Goal: Task Accomplishment & Management: Manage account settings

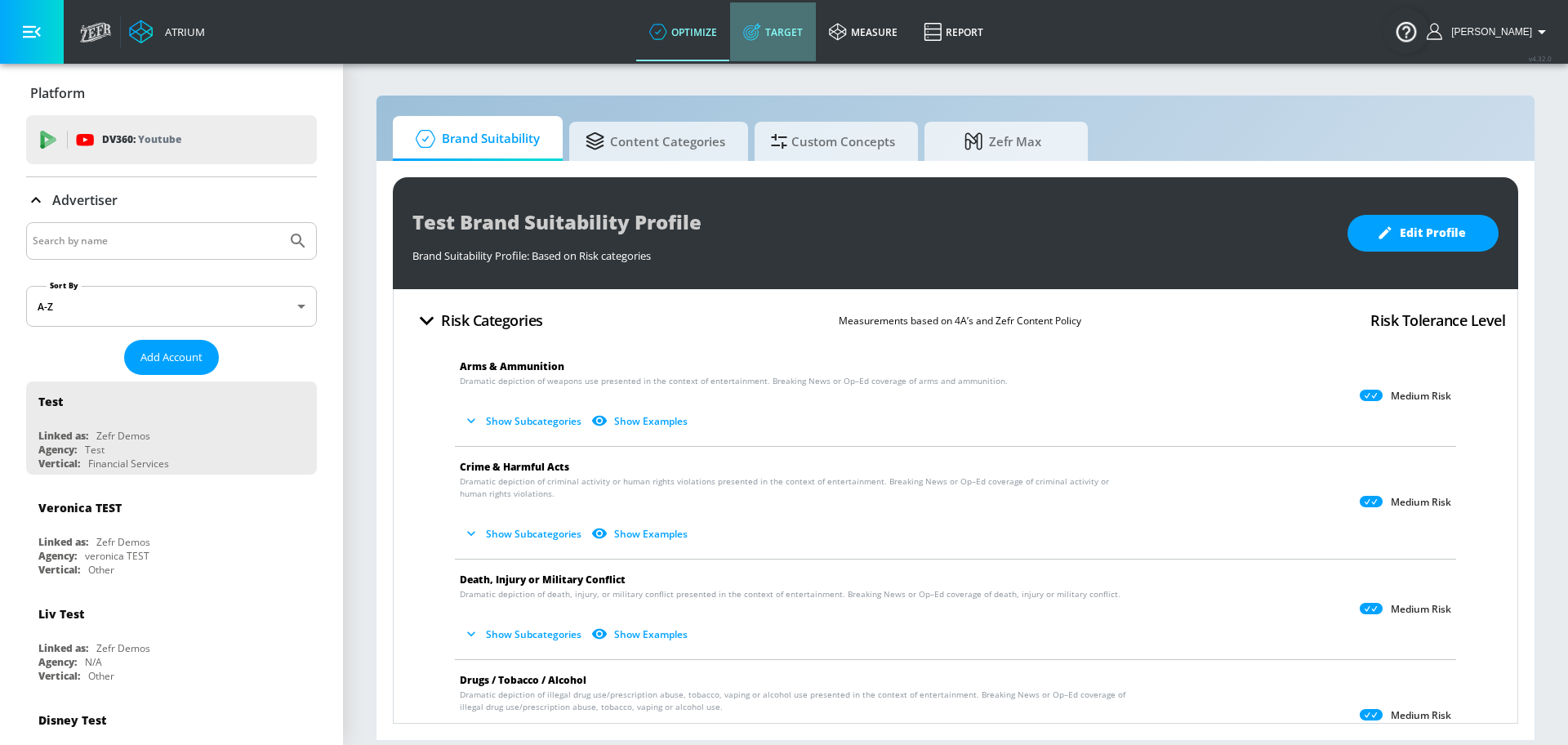
click at [787, 34] on link "Target" at bounding box center [773, 31] width 86 height 58
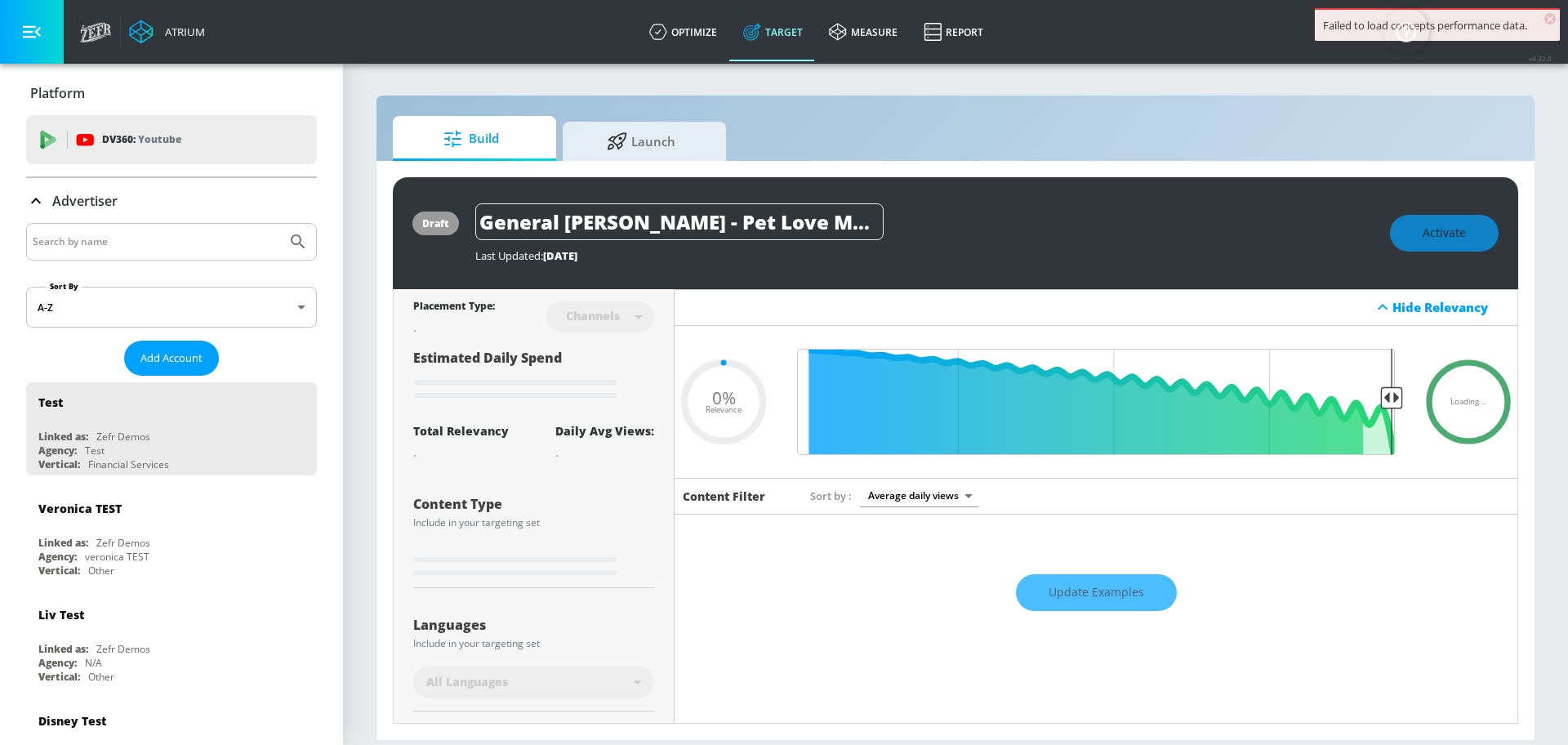
type input "0.67"
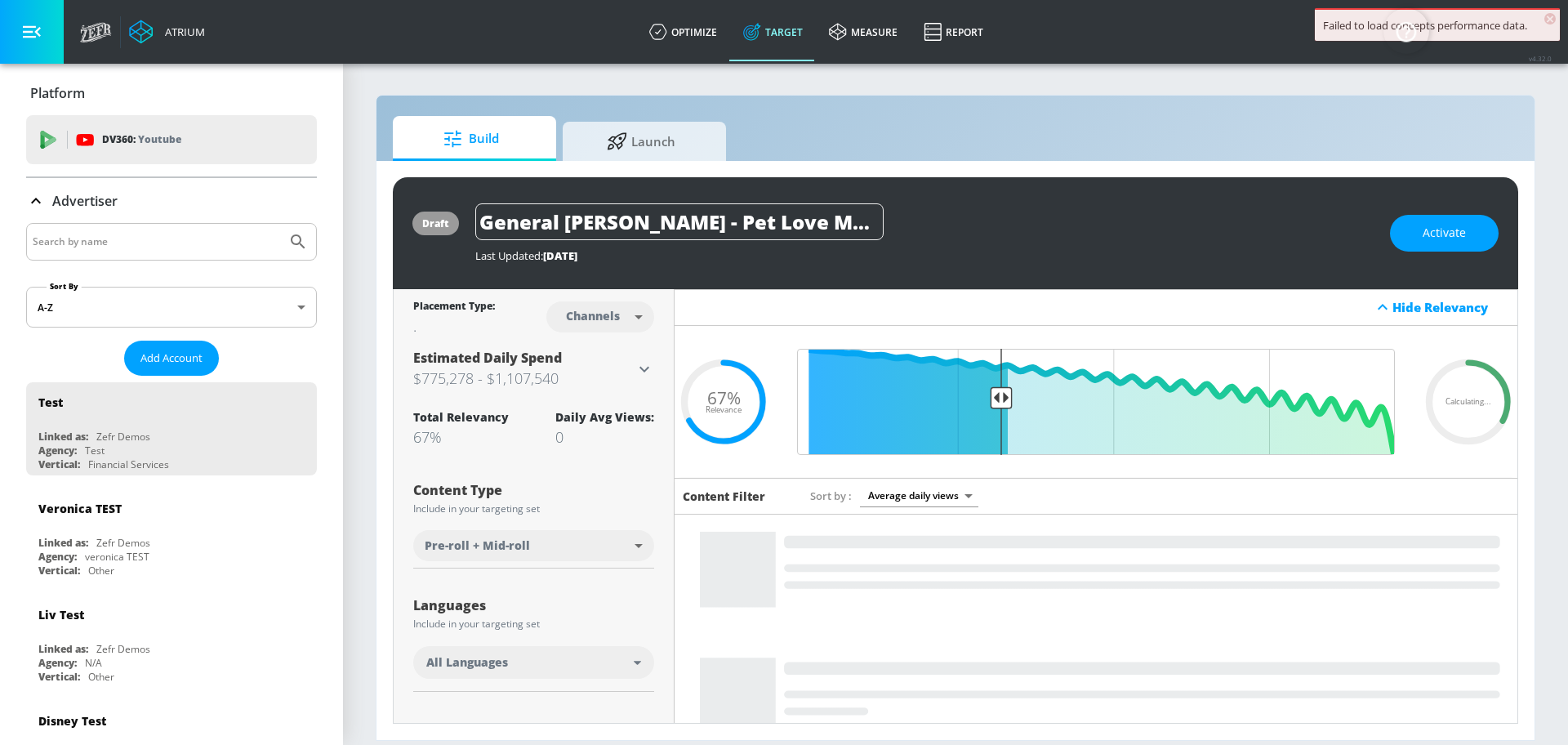
click at [208, 234] on input "Search by name" at bounding box center [157, 242] width 247 height 21
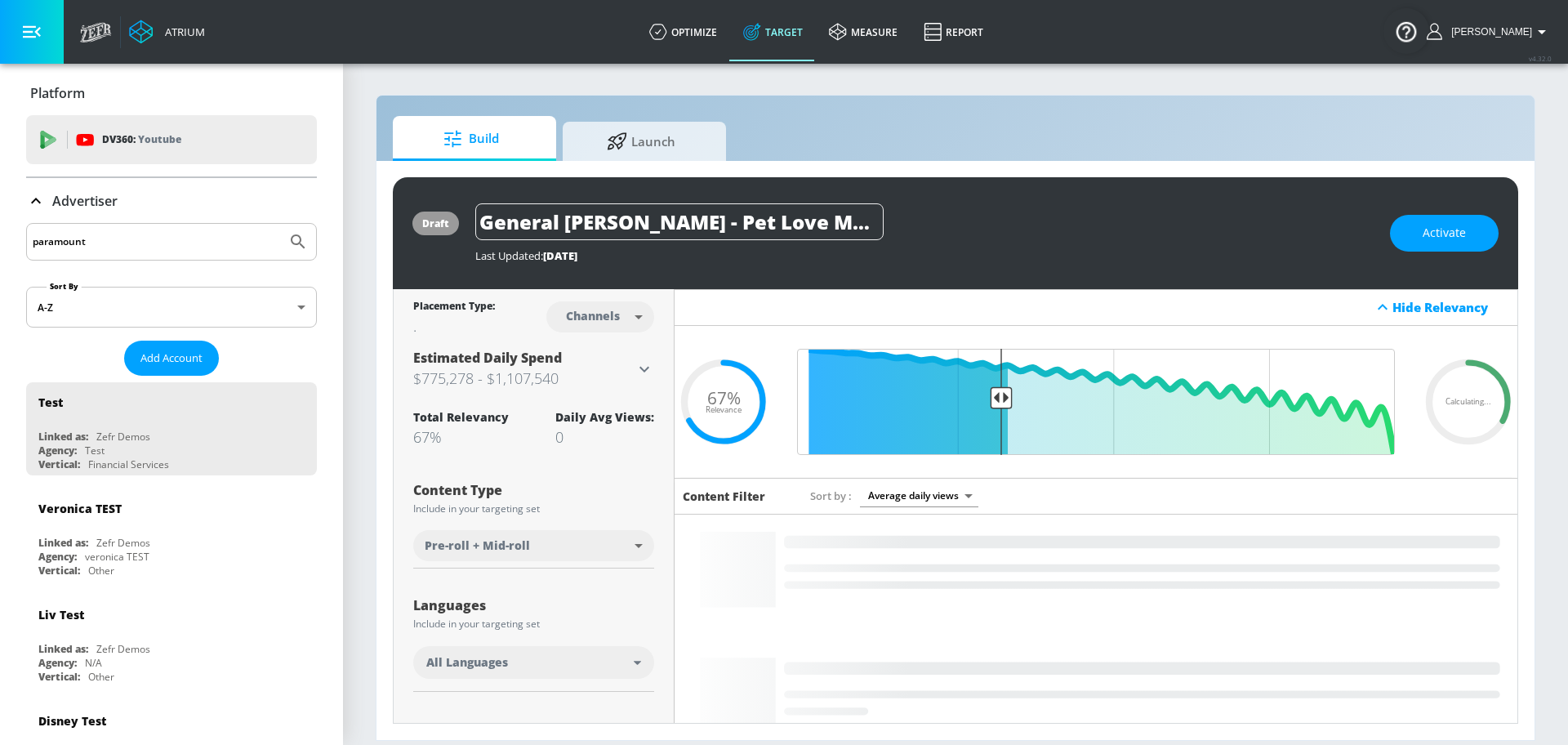
type input "paramount"
click at [280, 224] on button "Submit Search" at bounding box center [298, 242] width 36 height 36
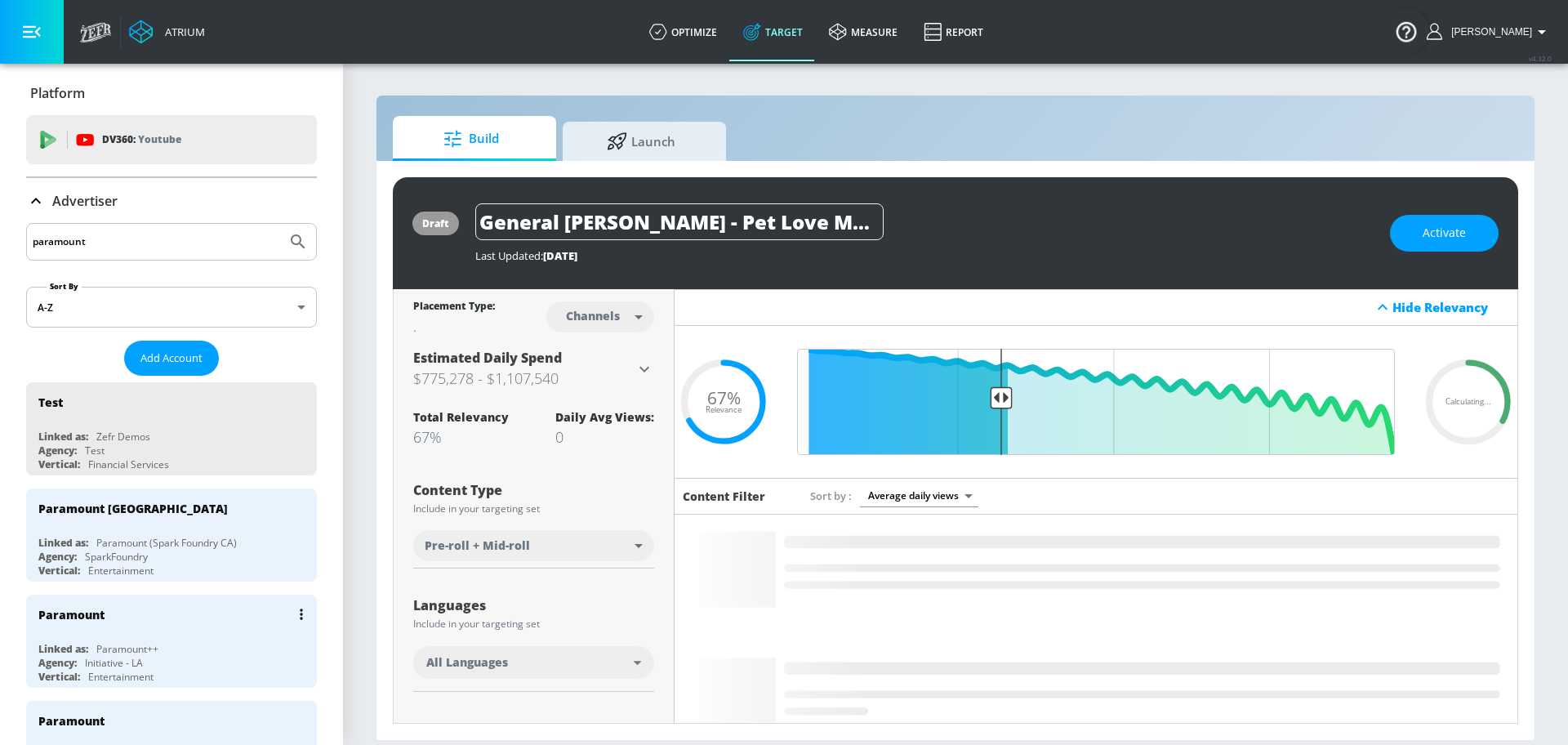
click at [169, 634] on div "Paramount Linked as: Paramount++ Agency: Initiative - LA Vertical: Entertainment" at bounding box center [171, 642] width 291 height 93
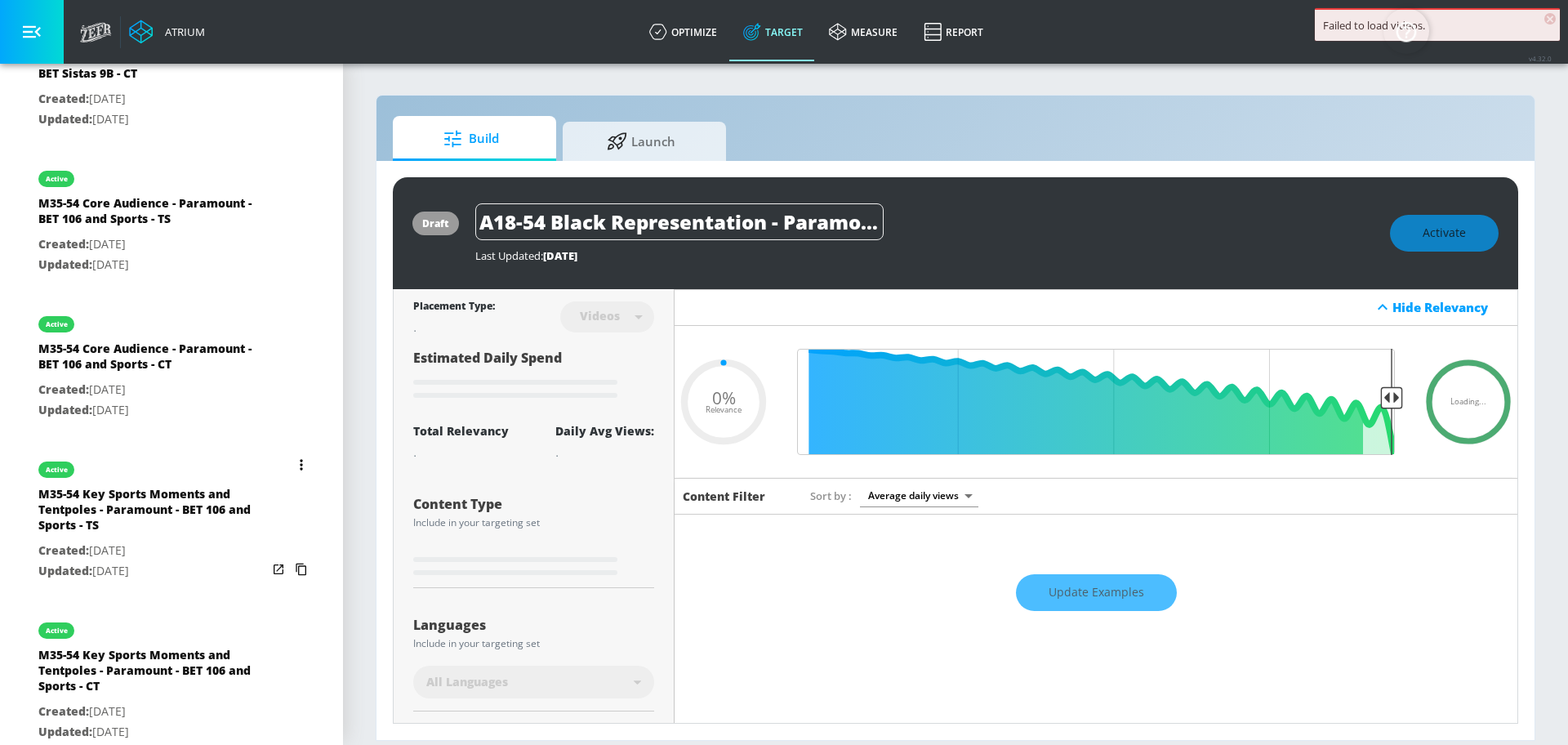
scroll to position [1146, 0]
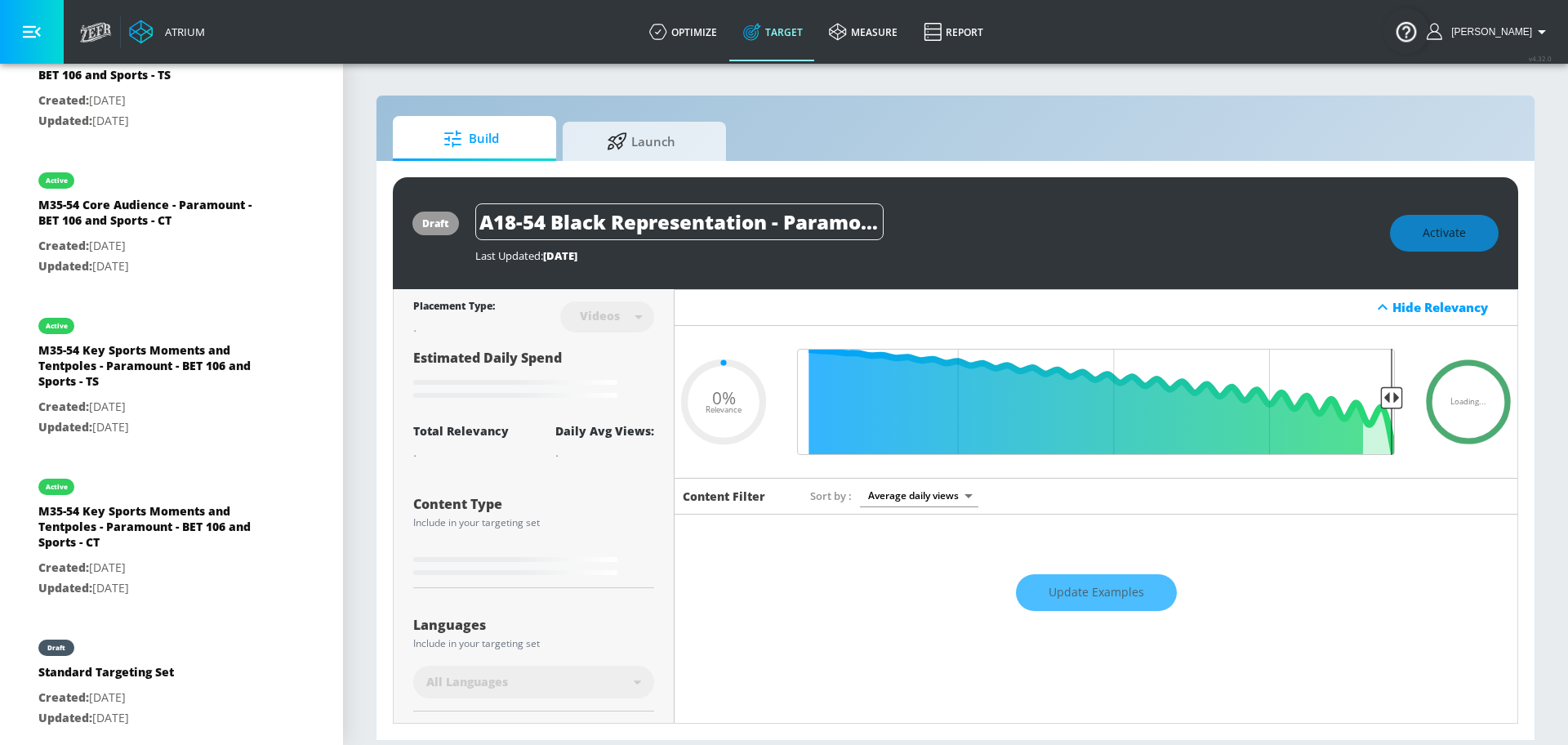
type input "0.5"
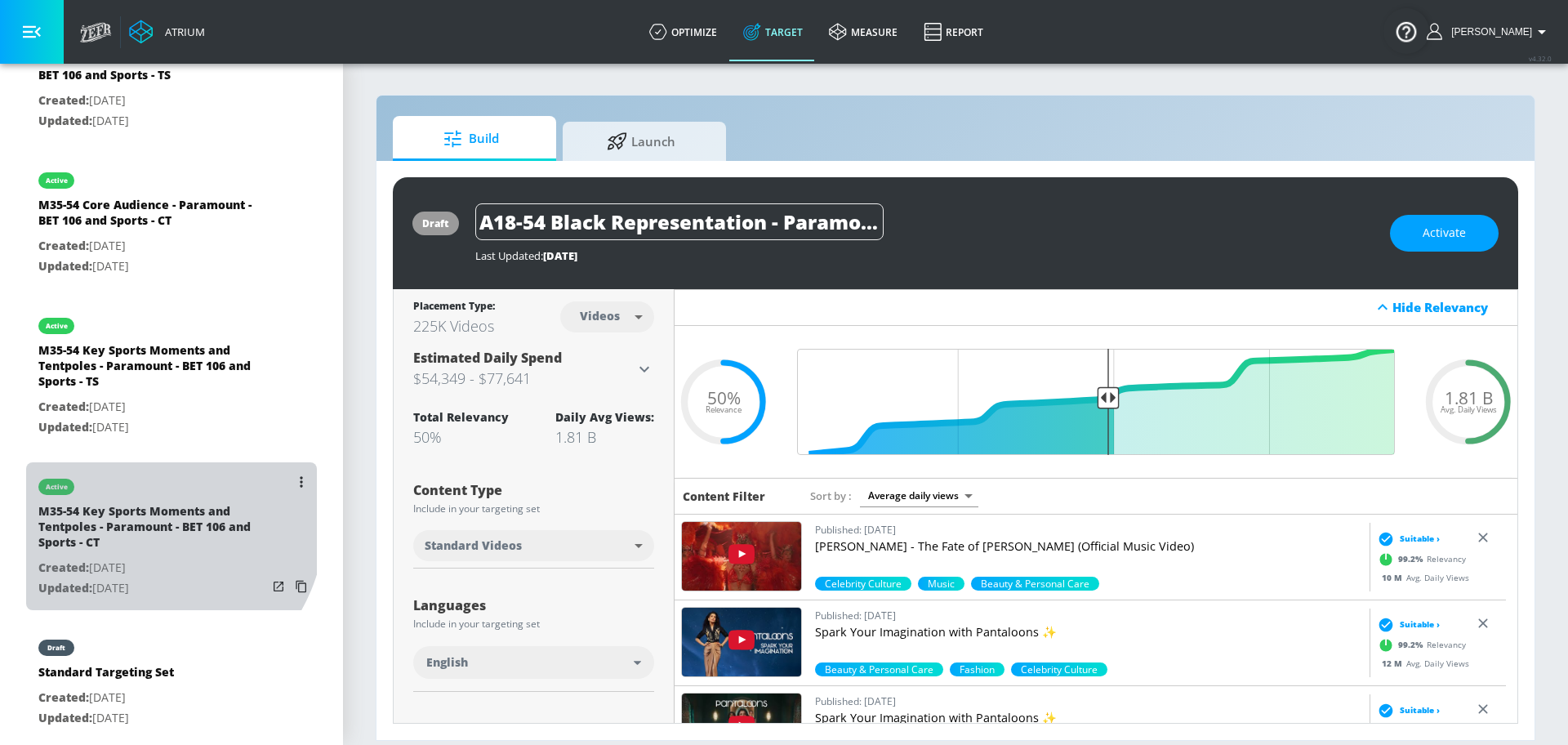
click at [142, 512] on div "M35-54 Key Sports Moments and Tentpoles - Paramount - BET 106 and Sports - CT" at bounding box center [152, 531] width 229 height 55
type input "M35-54 Key Sports Moments and Tentpoles - Paramount - BET 106 and Sports - CT"
type input "channels"
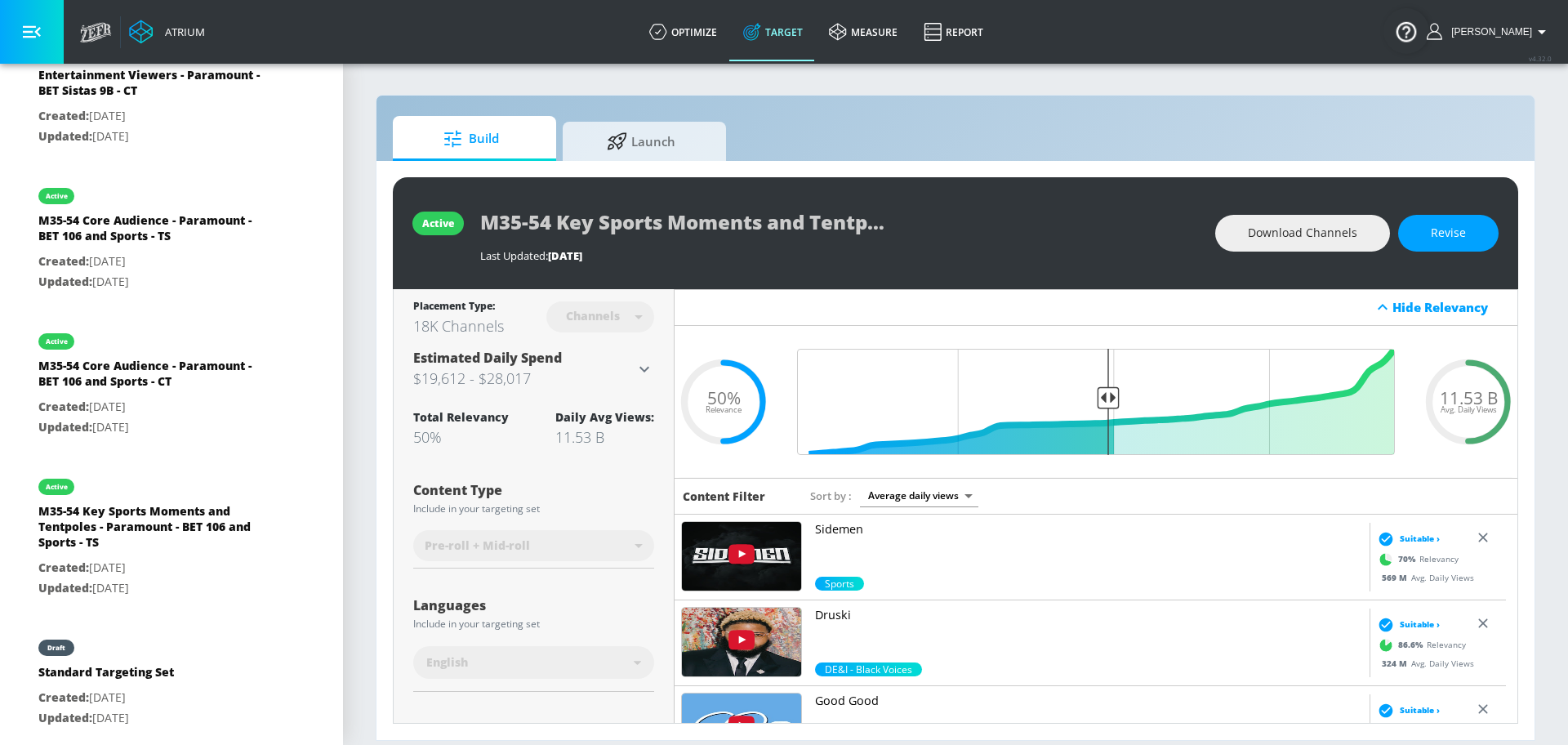
click at [863, 240] on div "Last Updated: [DATE]" at bounding box center [839, 251] width 719 height 23
click at [1481, 231] on button "Revise" at bounding box center [1449, 233] width 101 height 36
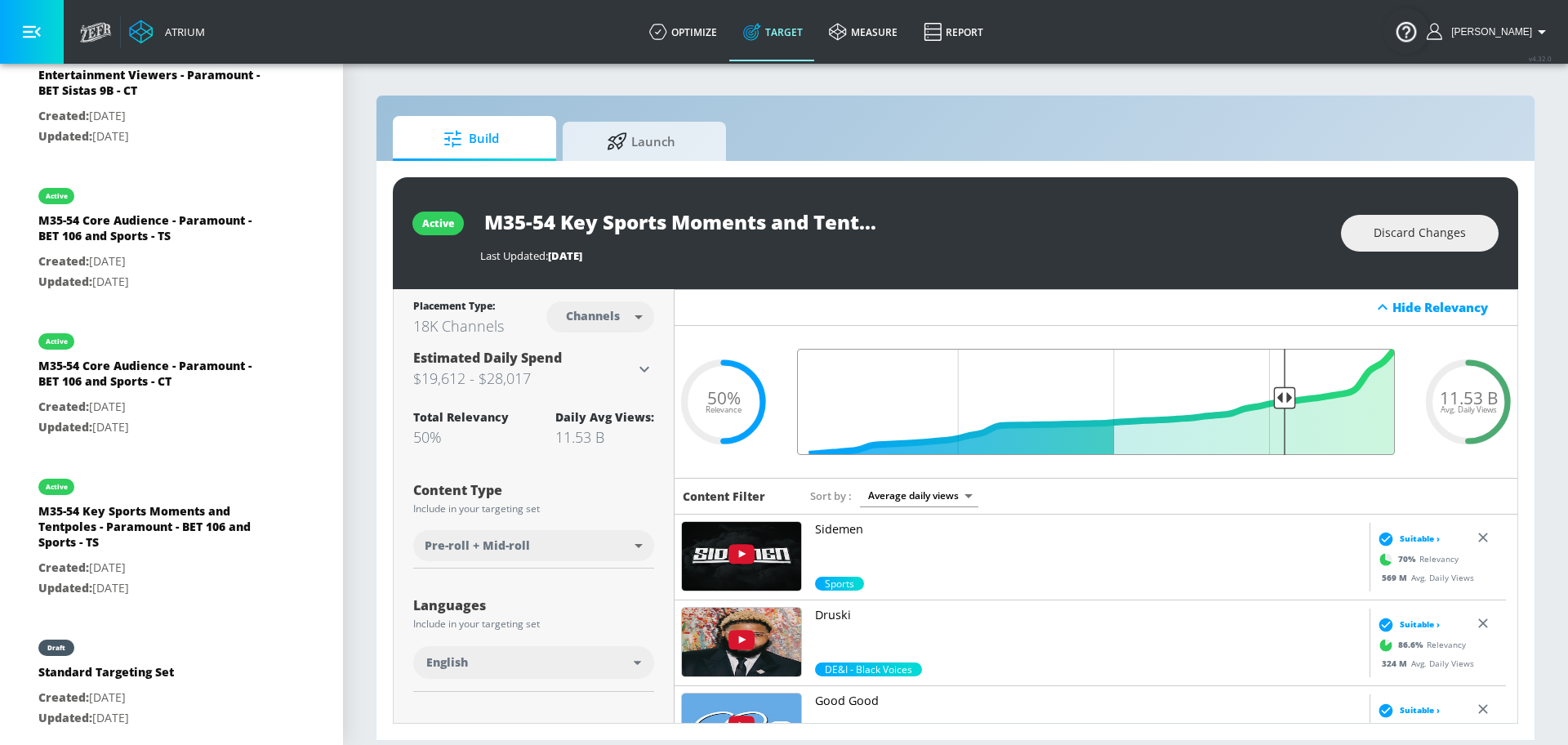
click at [1272, 399] on input "Final Threshold" at bounding box center [1095, 402] width 614 height 106
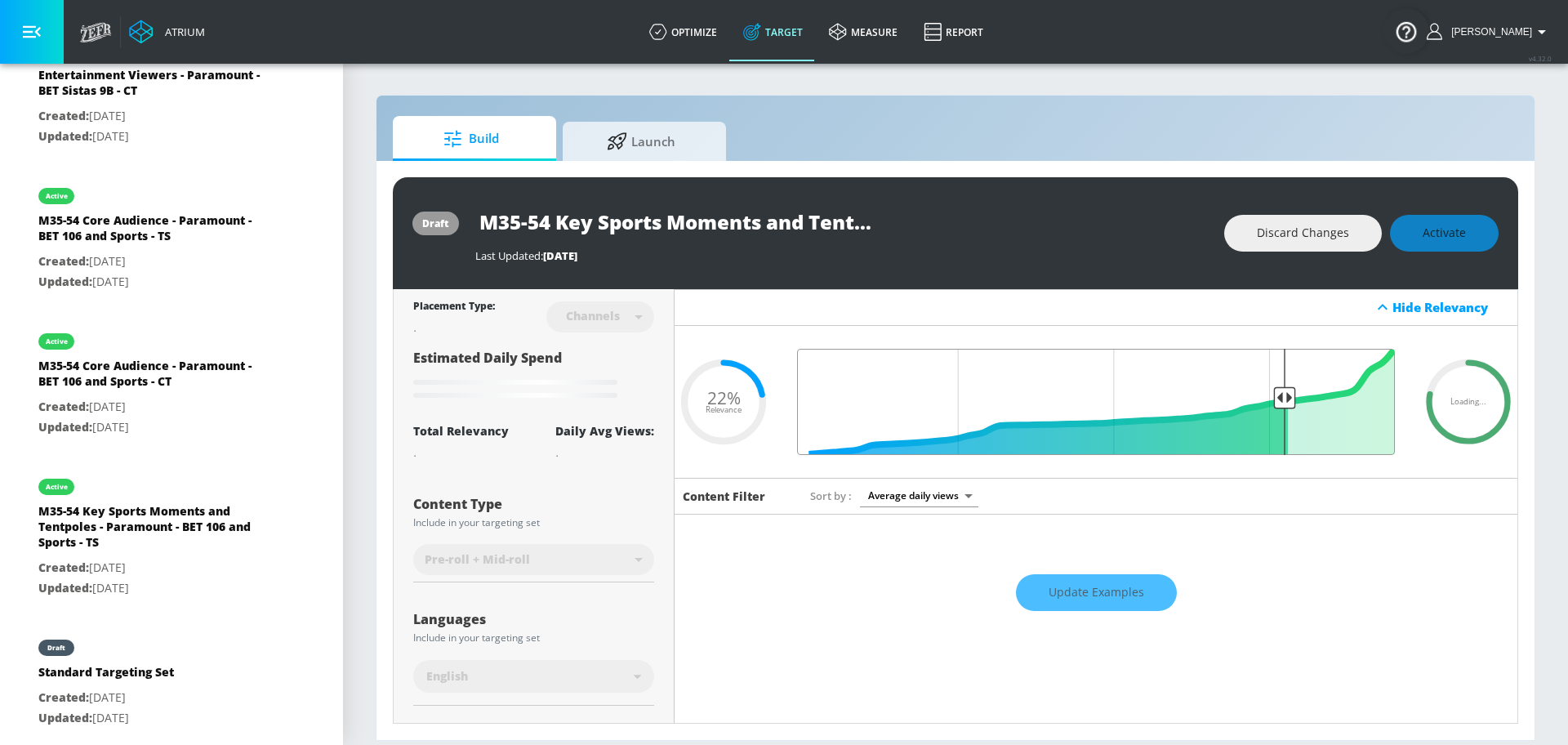
click at [1280, 395] on input "Final Threshold" at bounding box center [1095, 402] width 614 height 106
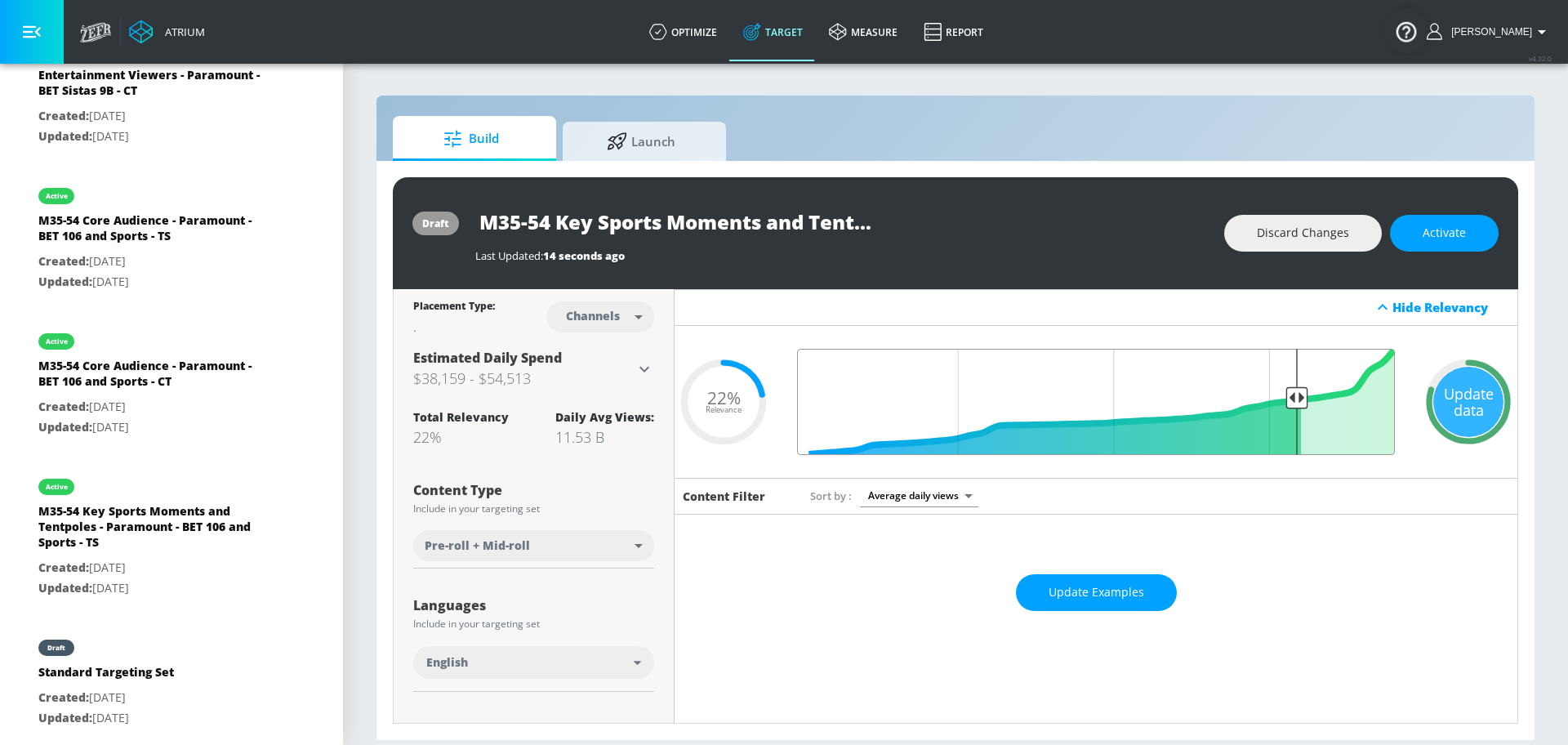
type input "0.2"
click at [1283, 397] on input "Final Threshold" at bounding box center [1095, 402] width 614 height 106
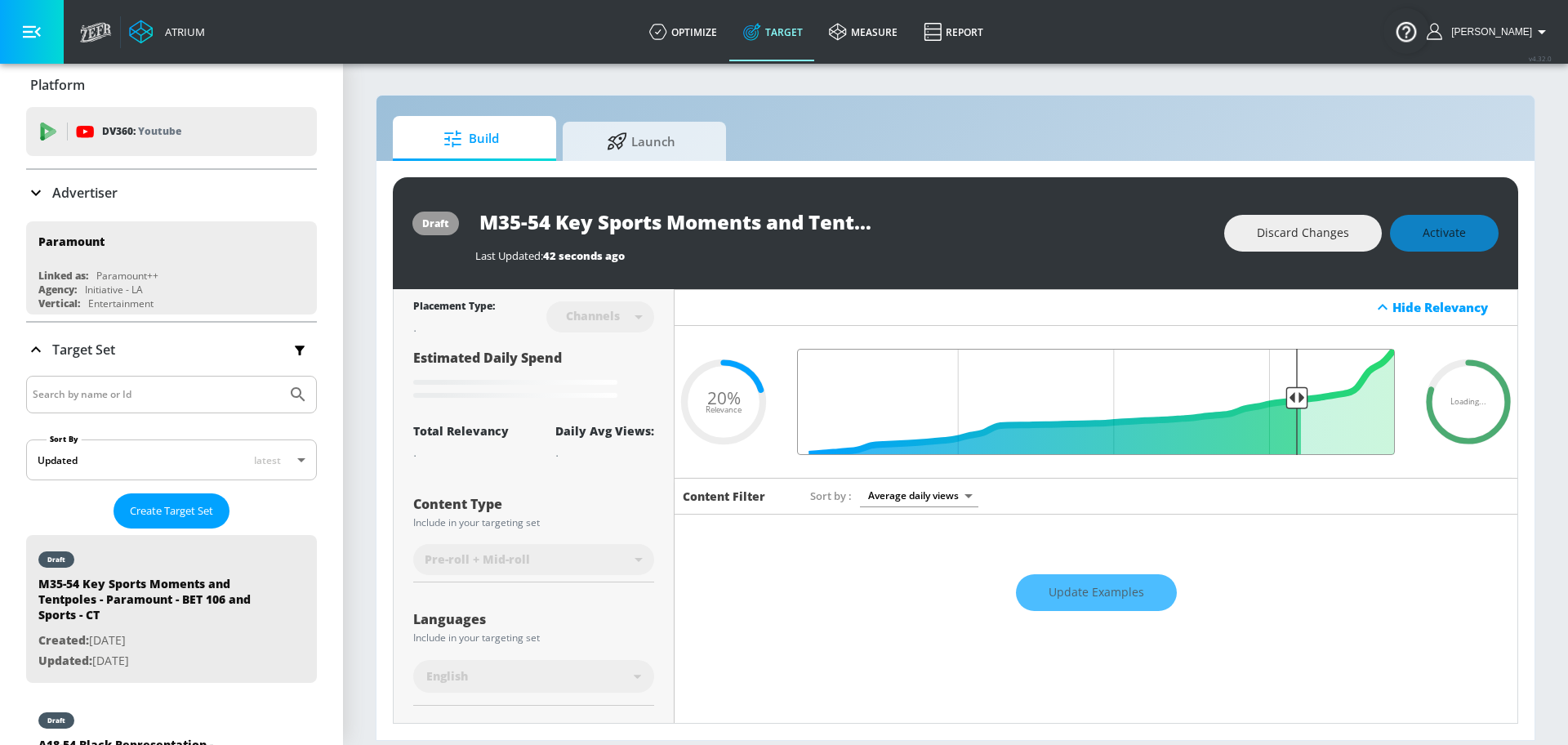
scroll to position [1146, 0]
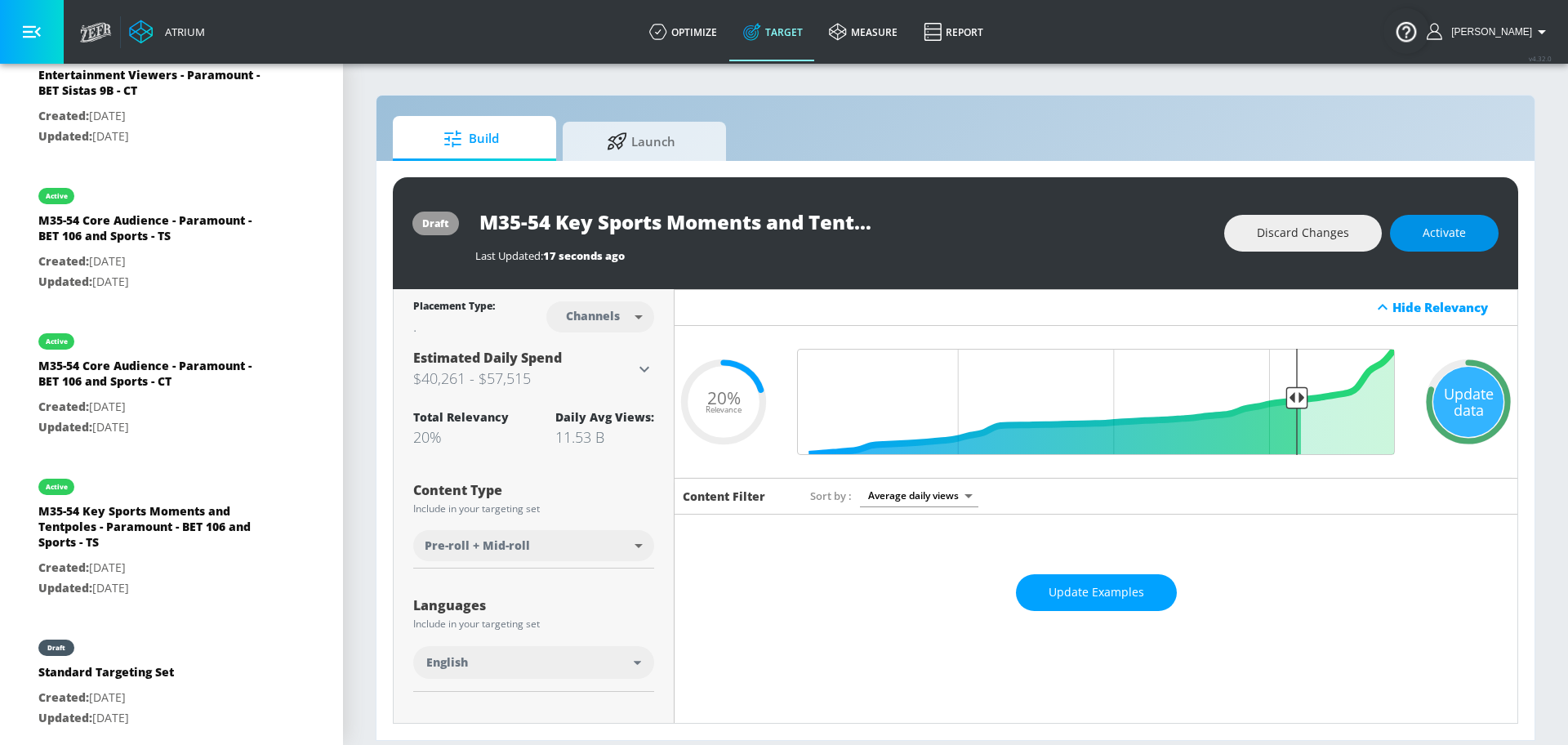
click at [1465, 245] on button "Activate" at bounding box center [1444, 233] width 108 height 36
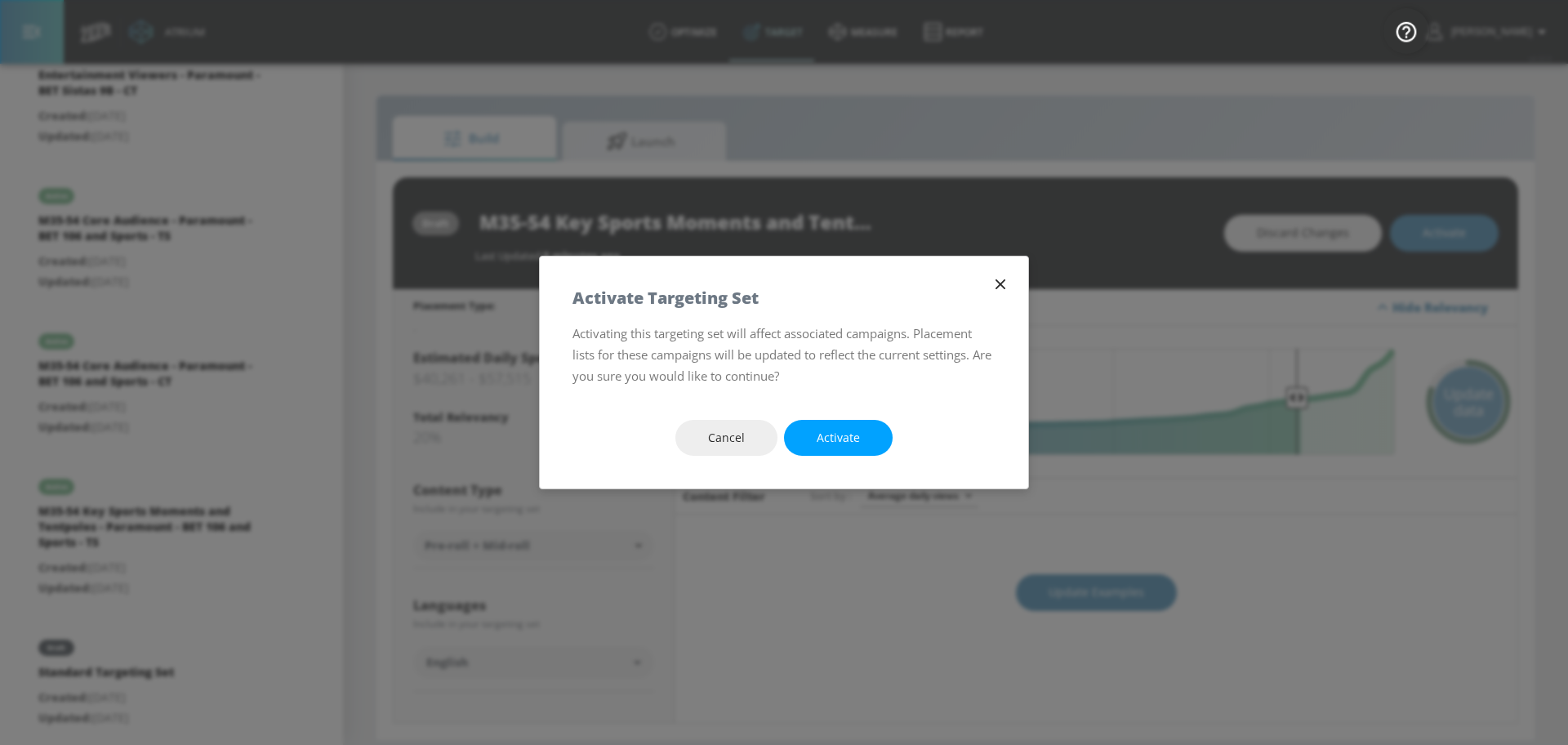
click at [860, 427] on button "Activate" at bounding box center [839, 438] width 108 height 36
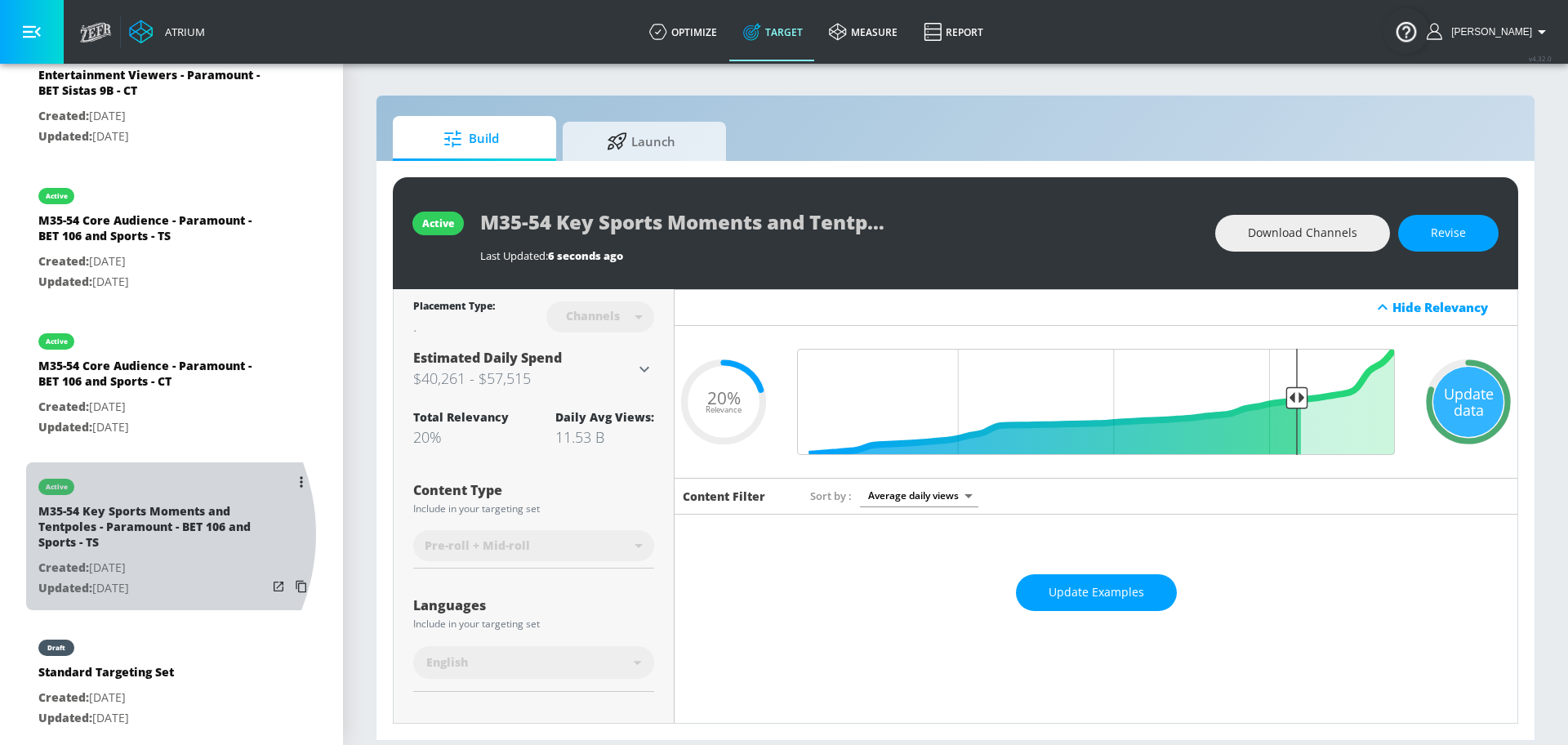
click at [112, 525] on div "M35-54 Key Sports Moments and Tentpoles - Paramount - BET 106 and Sports - TS" at bounding box center [152, 531] width 229 height 55
type input "M35-54 Key Sports Moments and Tentpoles - Paramount - BET 106 and Sports - TS"
type input "videos"
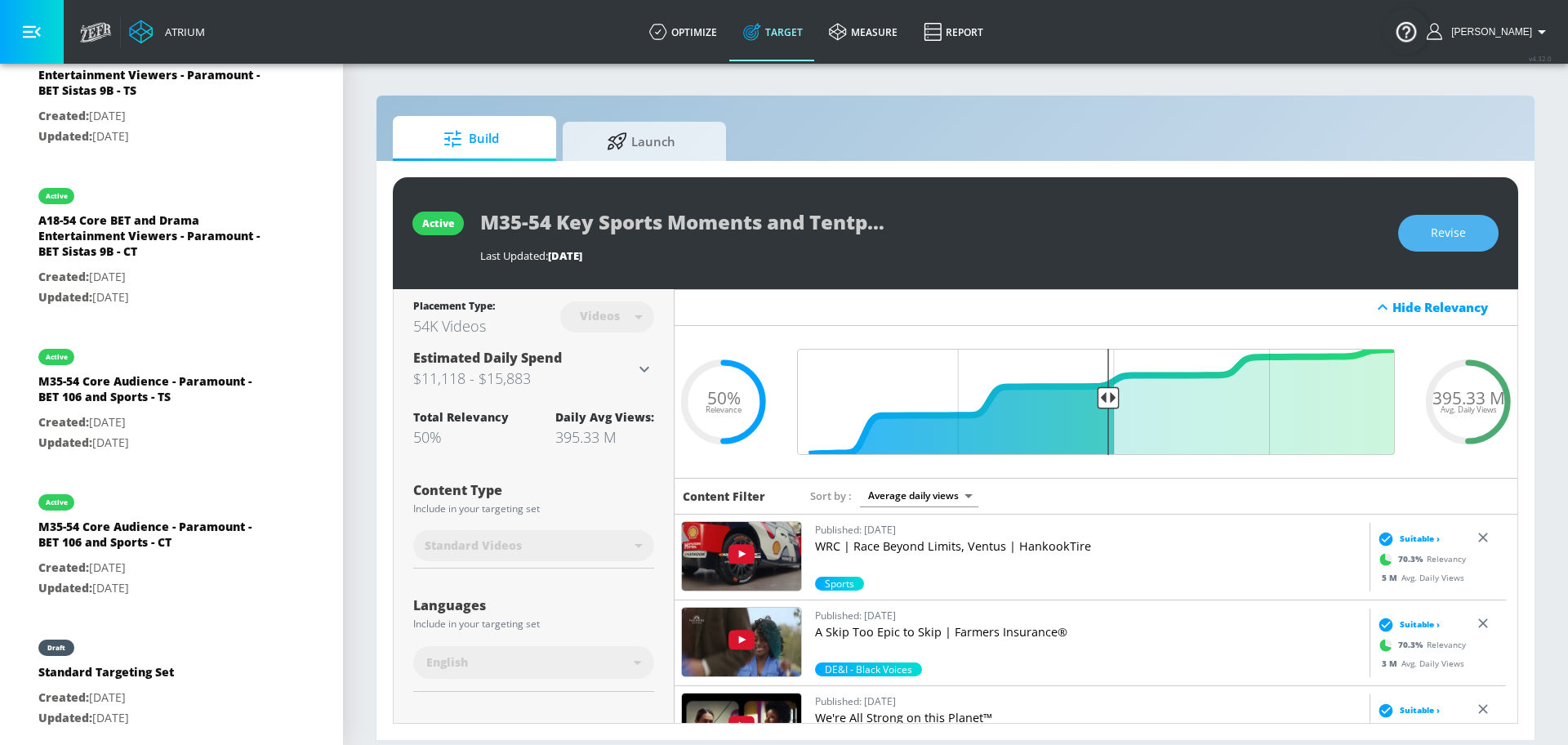
click at [1462, 235] on span "Revise" at bounding box center [1448, 233] width 35 height 20
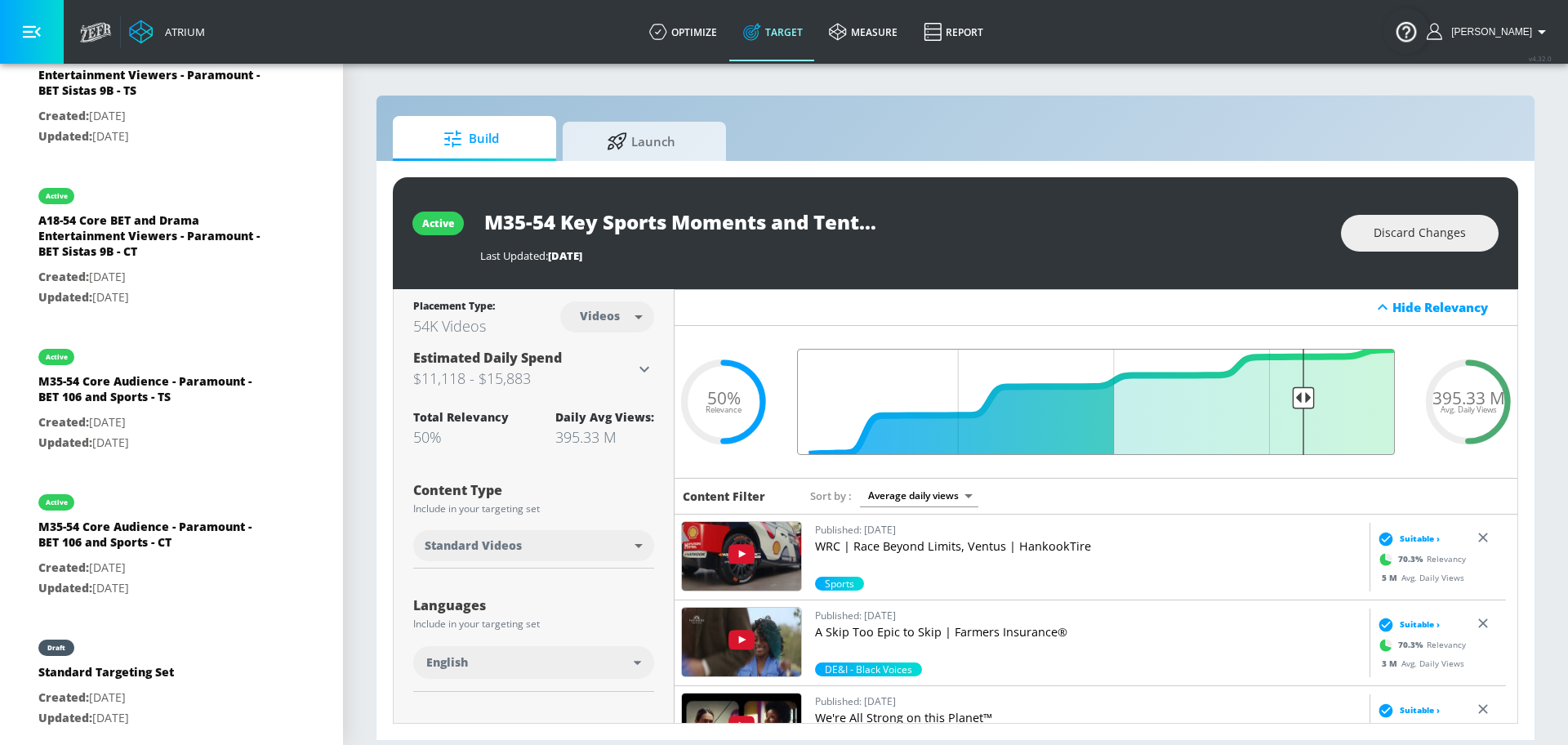
click at [1291, 384] on input "Final Threshold" at bounding box center [1095, 402] width 614 height 106
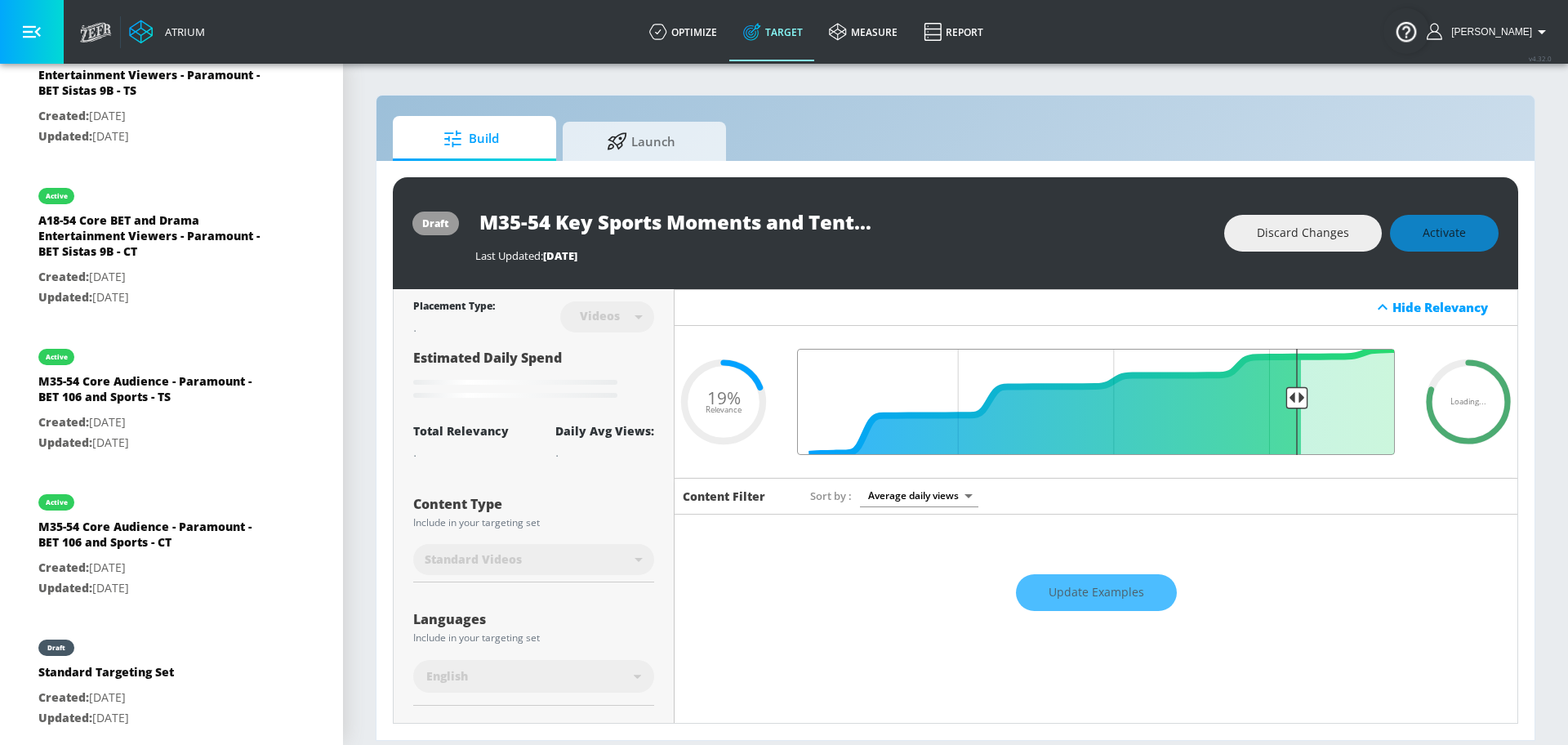
click at [1283, 400] on input "Final Threshold" at bounding box center [1095, 402] width 614 height 106
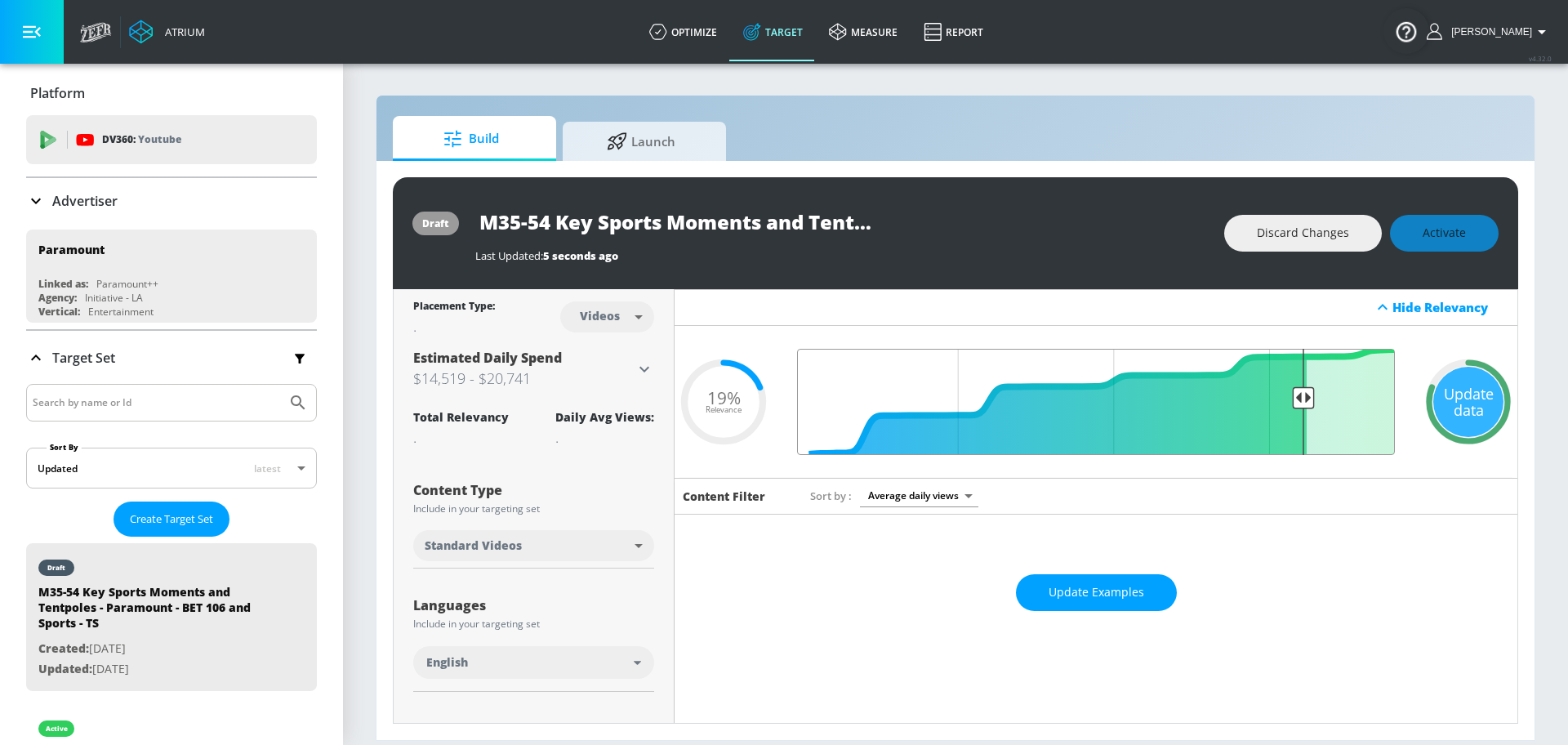
scroll to position [1146, 0]
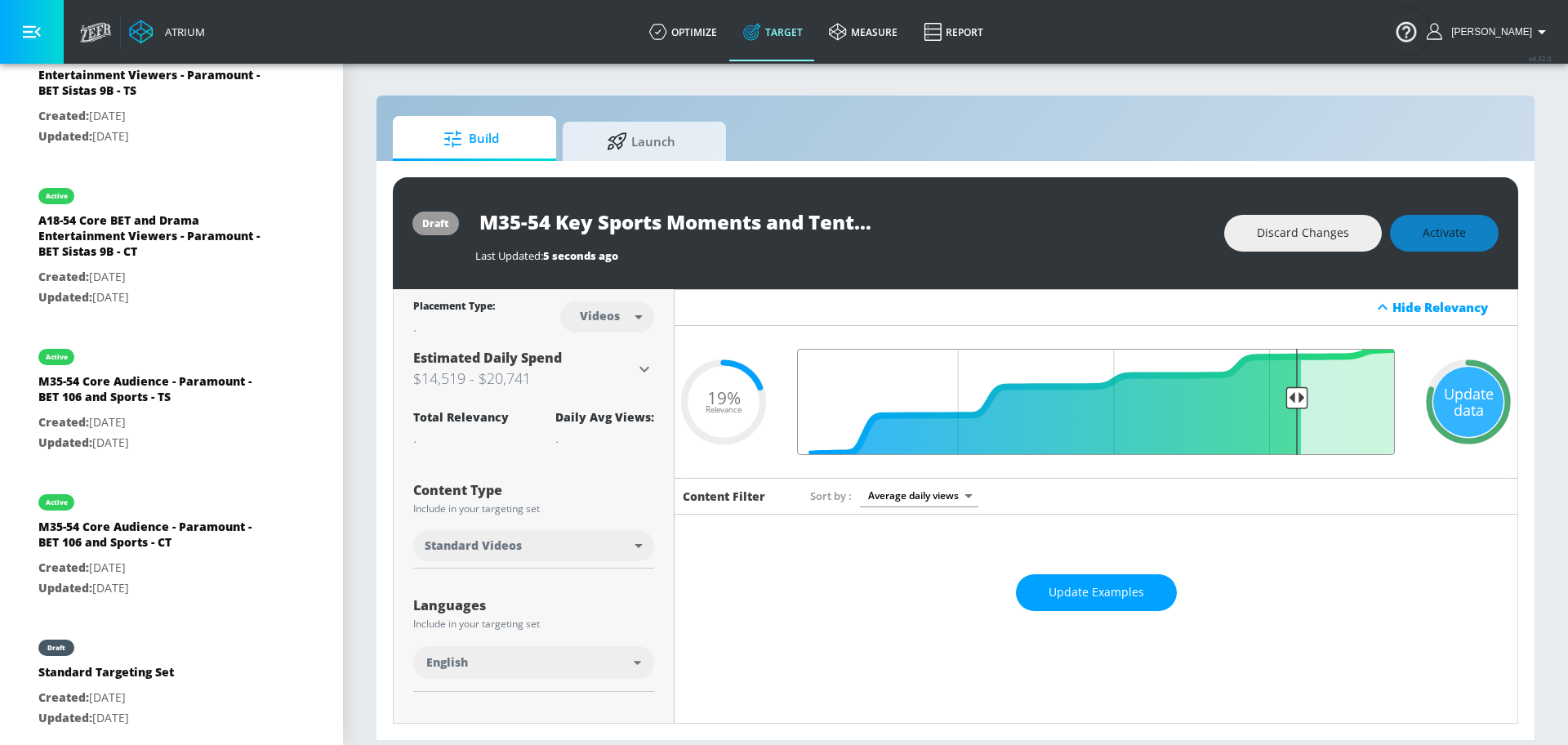
type input "0.2"
click at [1281, 403] on input "Final Threshold" at bounding box center [1095, 402] width 614 height 106
click at [1437, 417] on div "Update data" at bounding box center [1468, 402] width 70 height 70
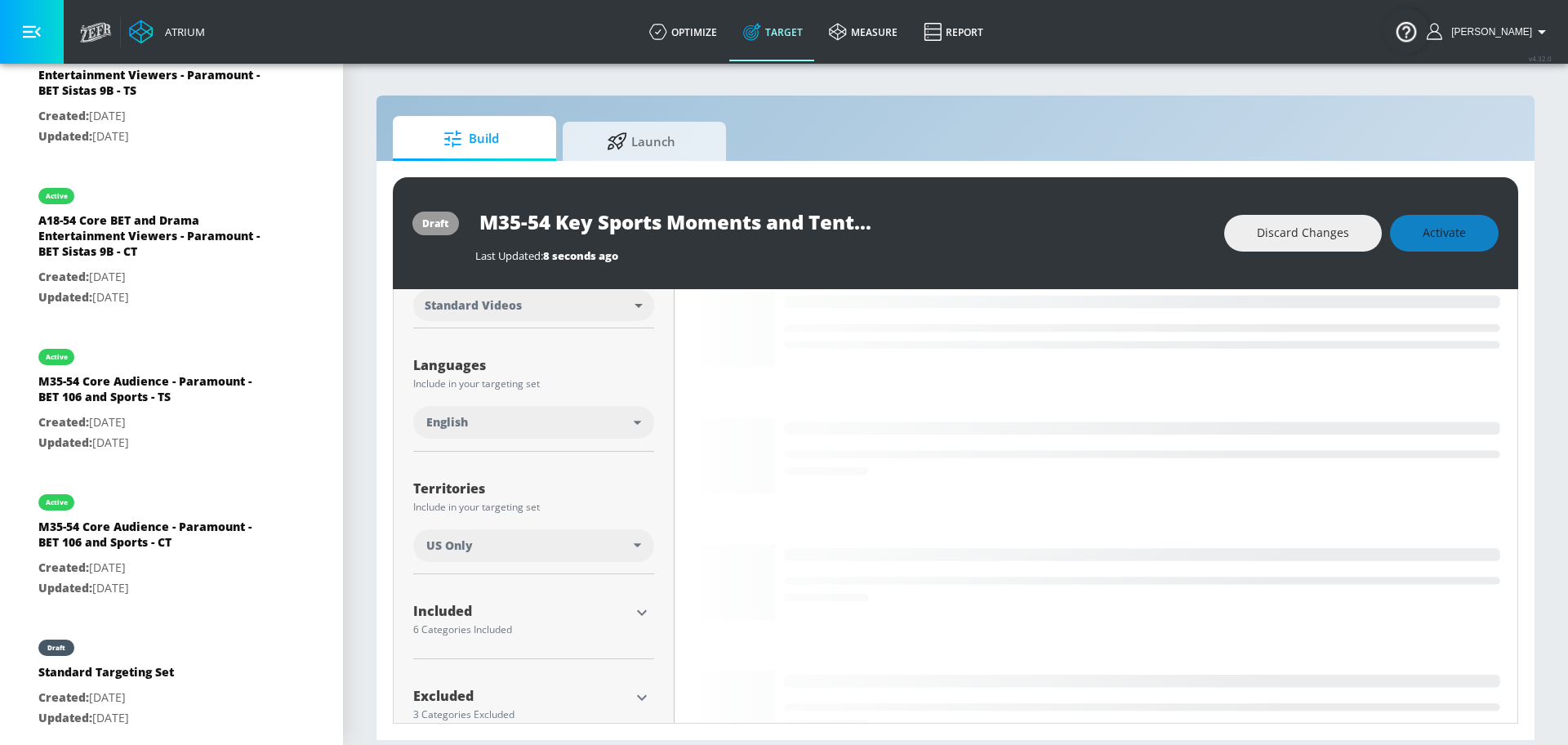
scroll to position [0, 0]
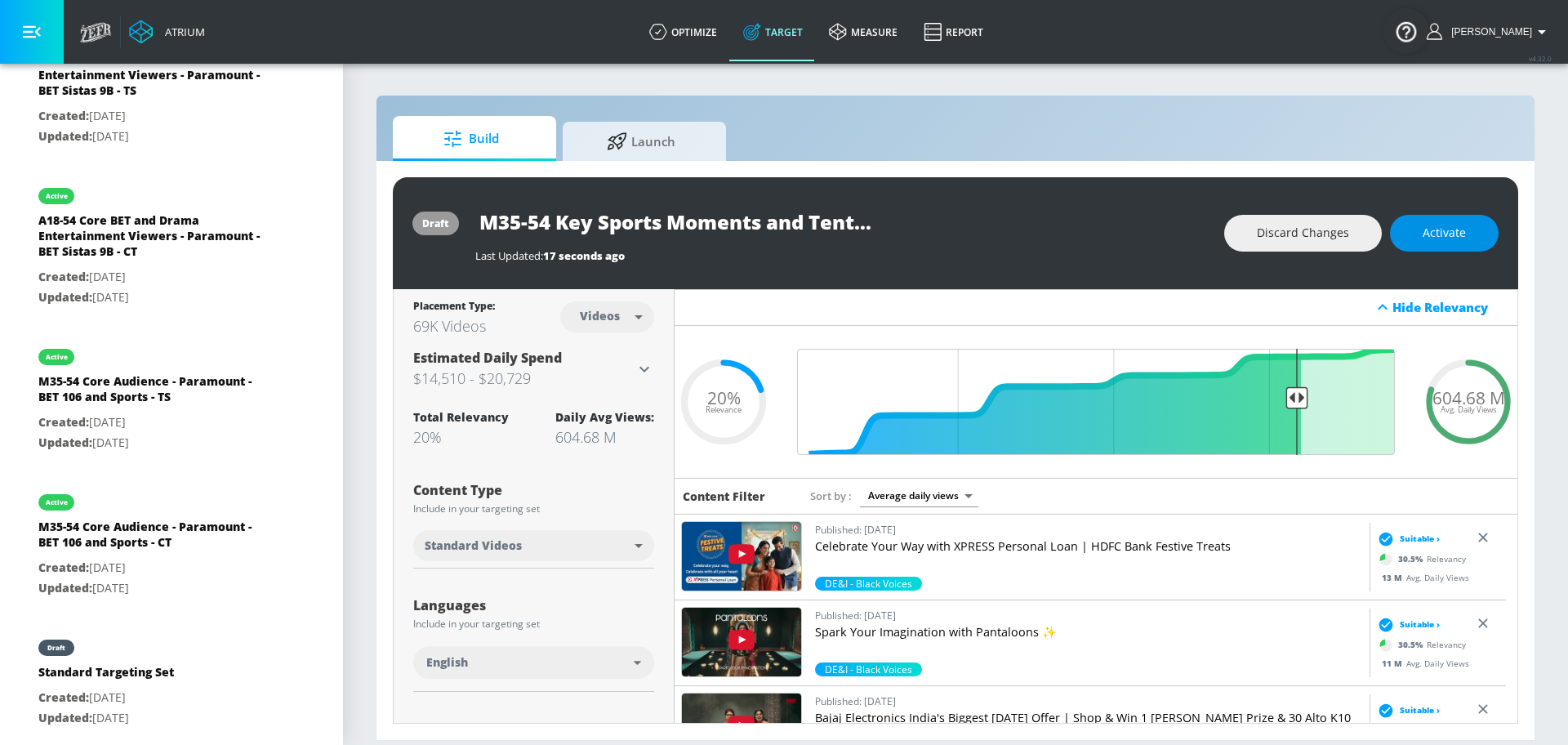
click at [1453, 235] on span "Activate" at bounding box center [1444, 233] width 43 height 20
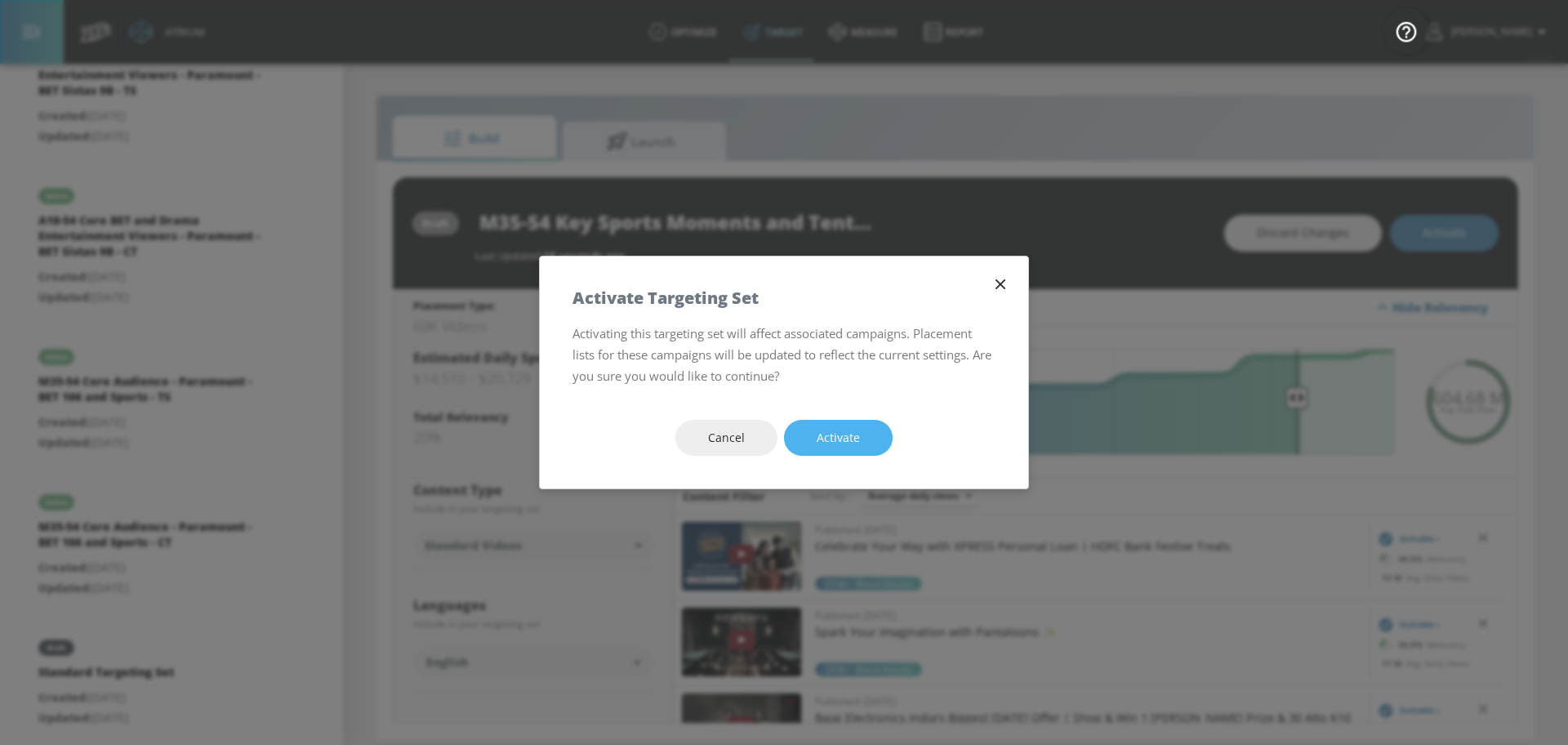
click at [857, 446] on span "Activate" at bounding box center [838, 438] width 43 height 20
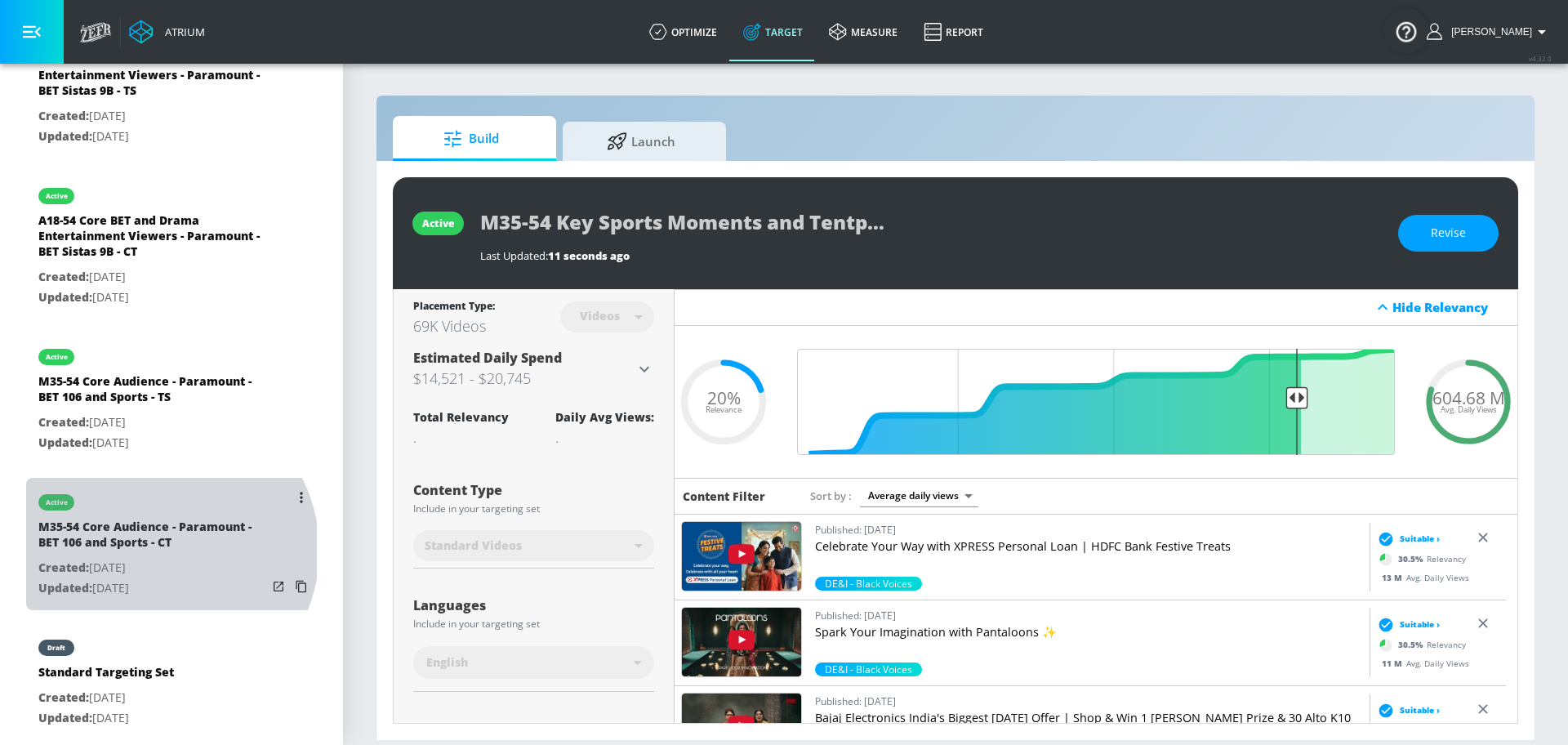
click at [158, 542] on div "M35-54 Core Audience - Paramount - BET 106 and Sports - CT" at bounding box center [152, 538] width 229 height 39
type input "M35-54 Core Audience - Paramount - BET 106 and Sports - CT"
type input "channels"
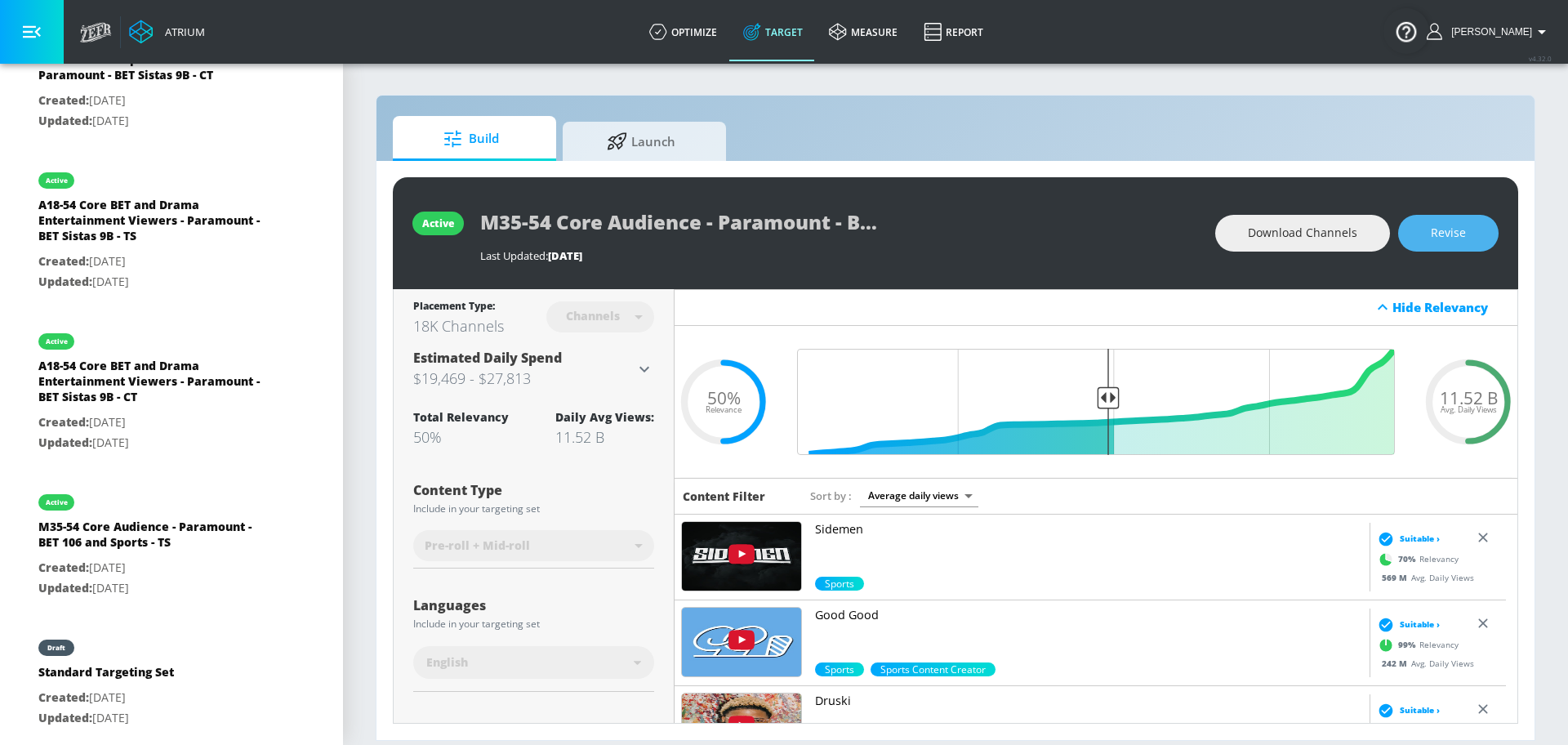
click at [1459, 239] on span "Revise" at bounding box center [1448, 233] width 35 height 20
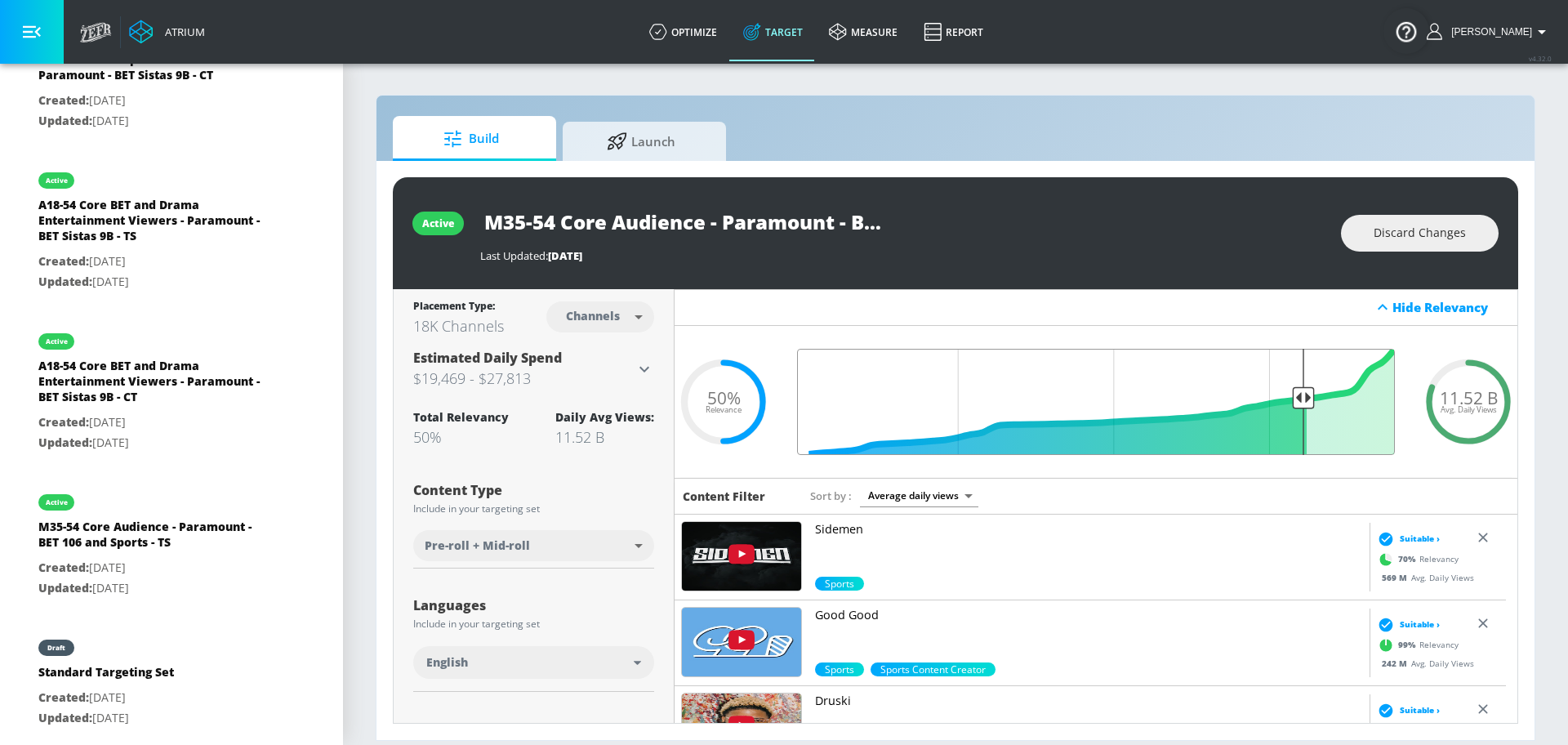
click at [1290, 392] on input "Final Threshold" at bounding box center [1095, 402] width 614 height 106
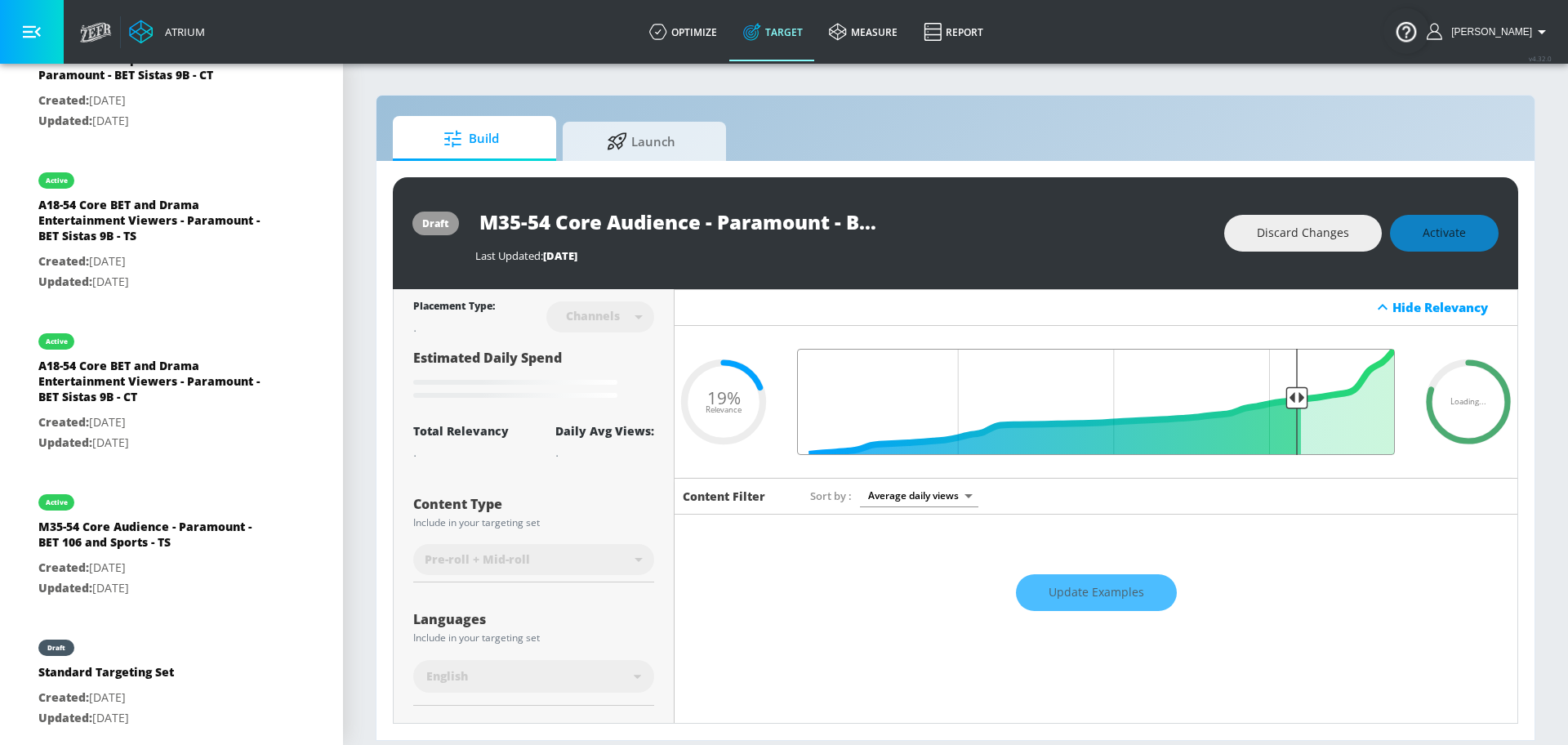
drag, startPoint x: 1289, startPoint y: 392, endPoint x: 1281, endPoint y: 396, distance: 8.9
click at [1281, 396] on input "Final Threshold" at bounding box center [1095, 402] width 614 height 106
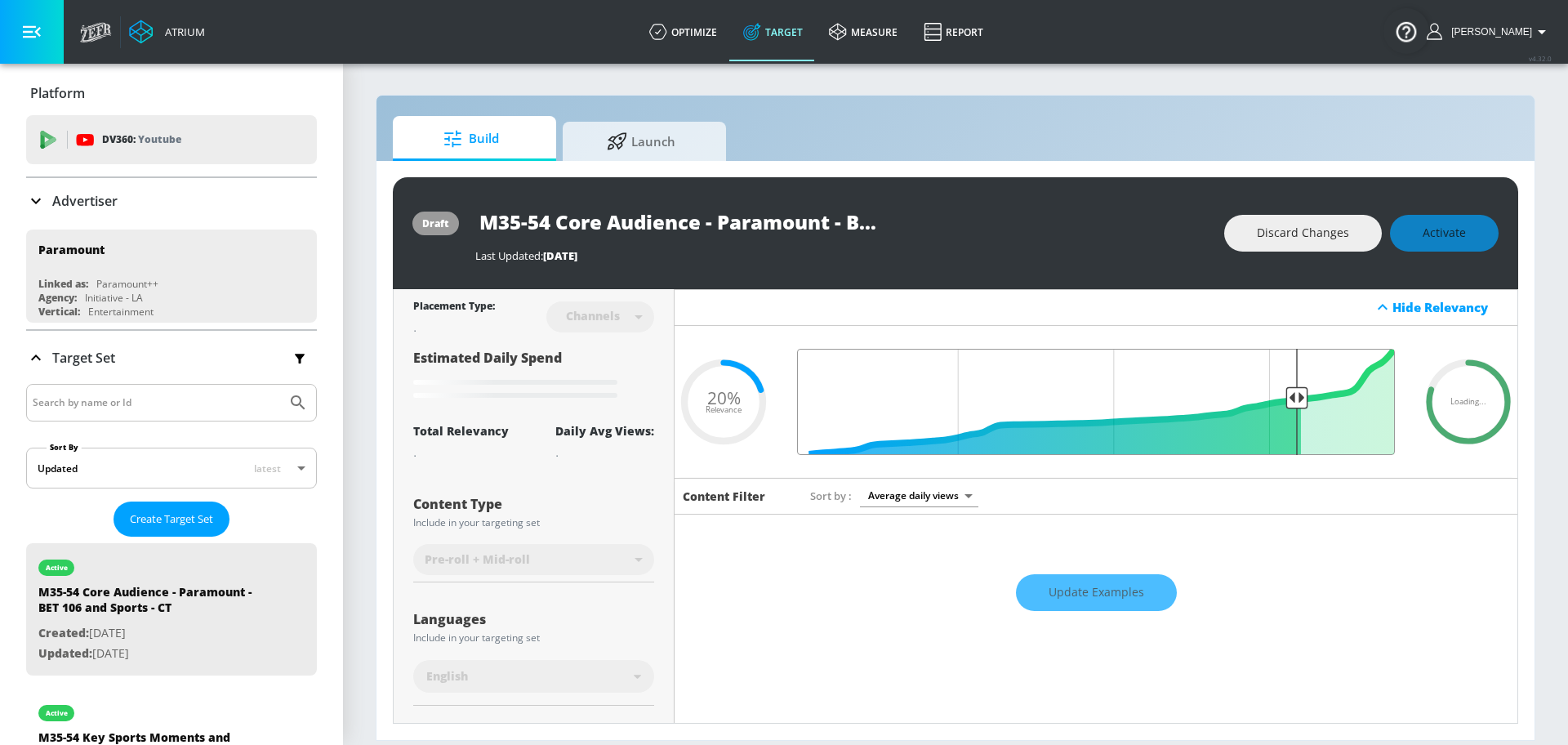
scroll to position [1146, 0]
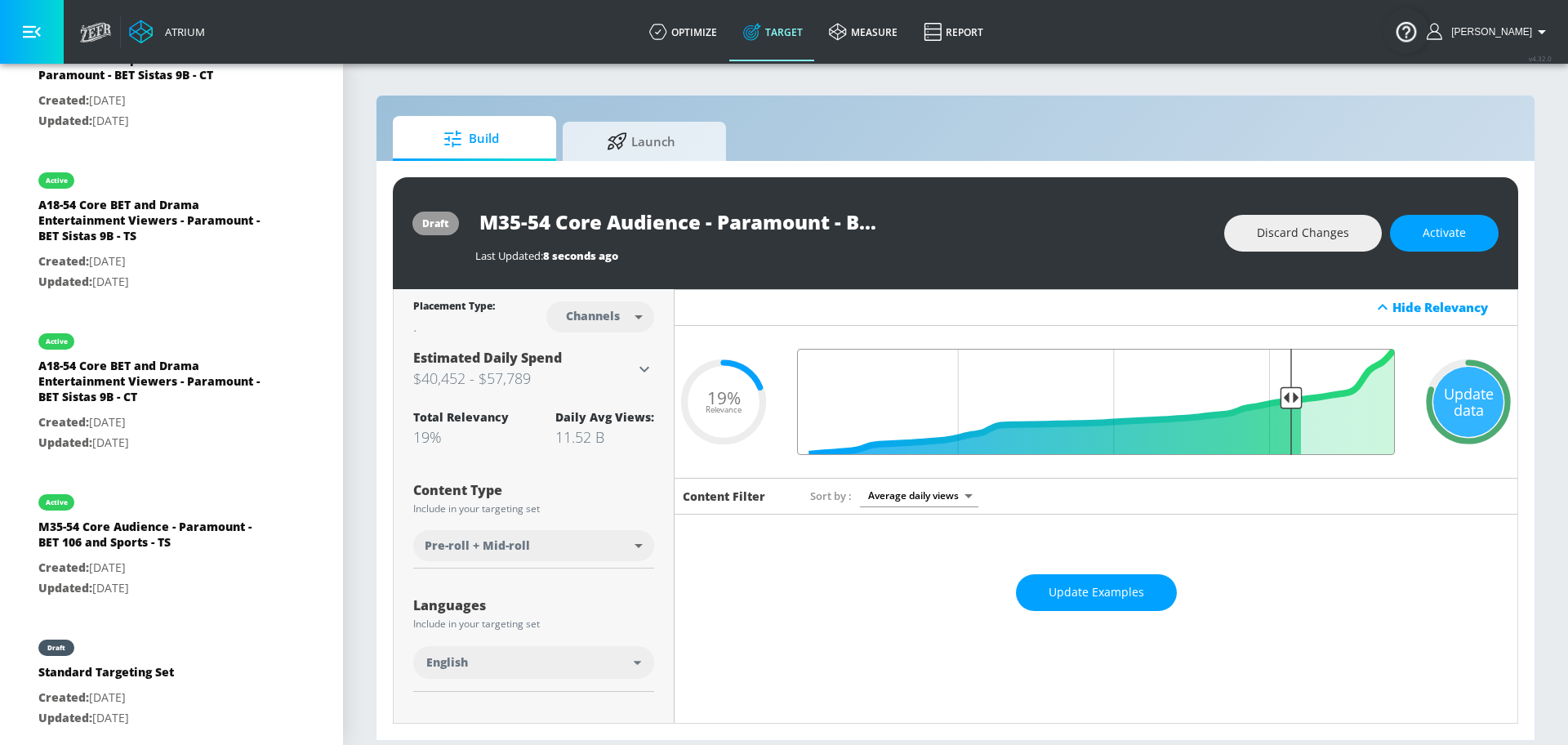
click at [1278, 396] on input "Final Threshold" at bounding box center [1095, 402] width 614 height 106
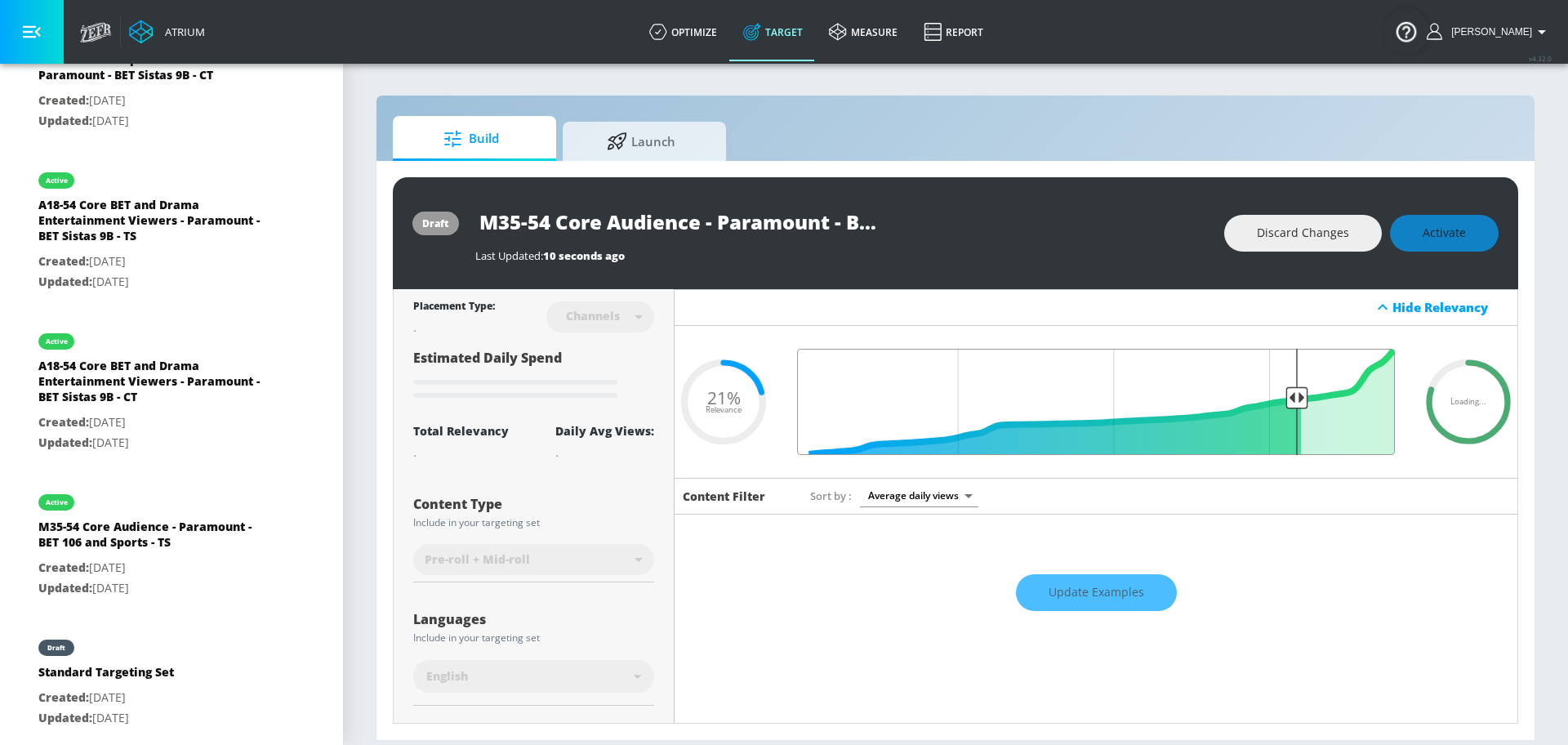
click at [1283, 396] on input "Final Threshold" at bounding box center [1095, 402] width 614 height 106
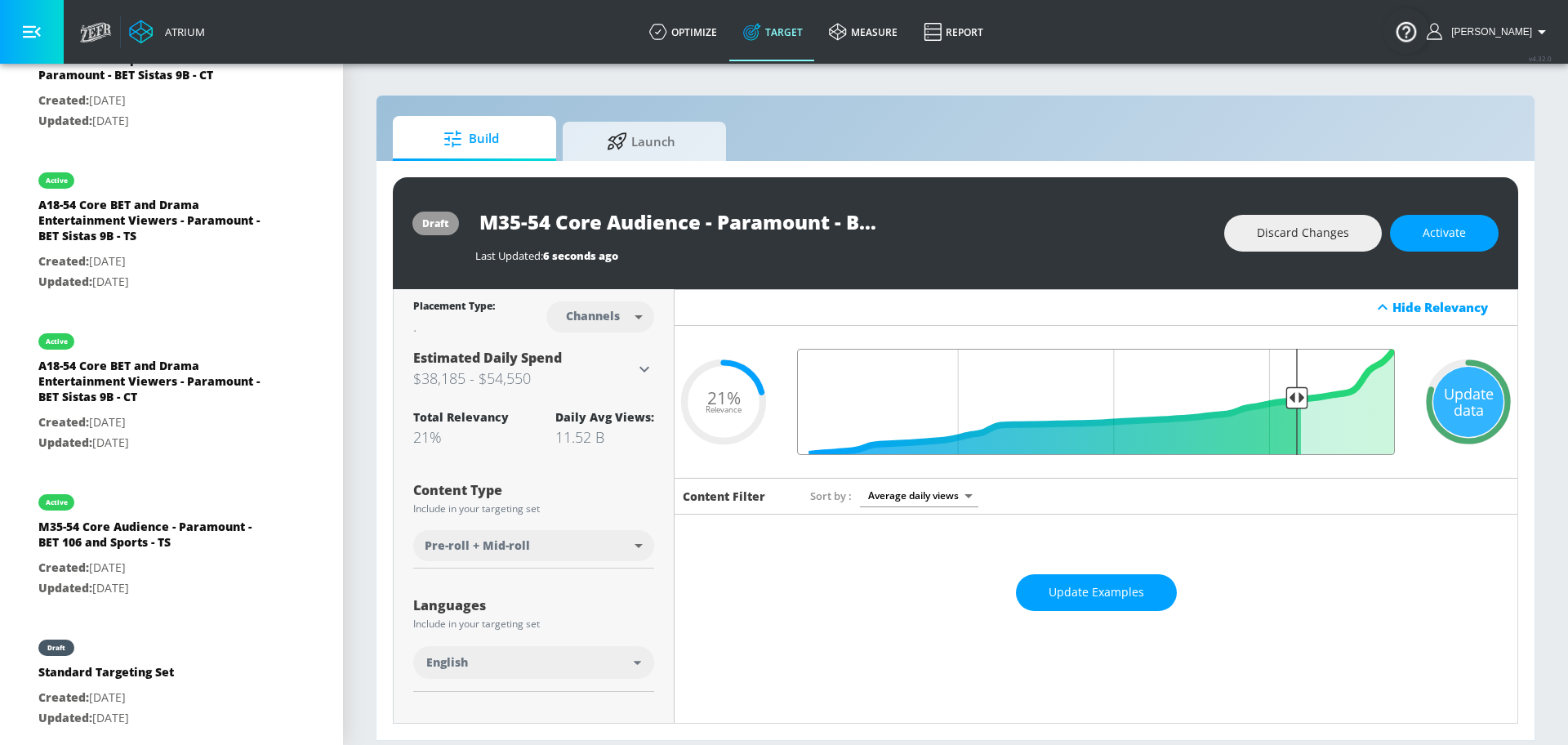
type input "0.2"
click at [1283, 395] on input "Final Threshold" at bounding box center [1095, 402] width 614 height 106
click at [1447, 404] on div "Update data" at bounding box center [1468, 402] width 70 height 70
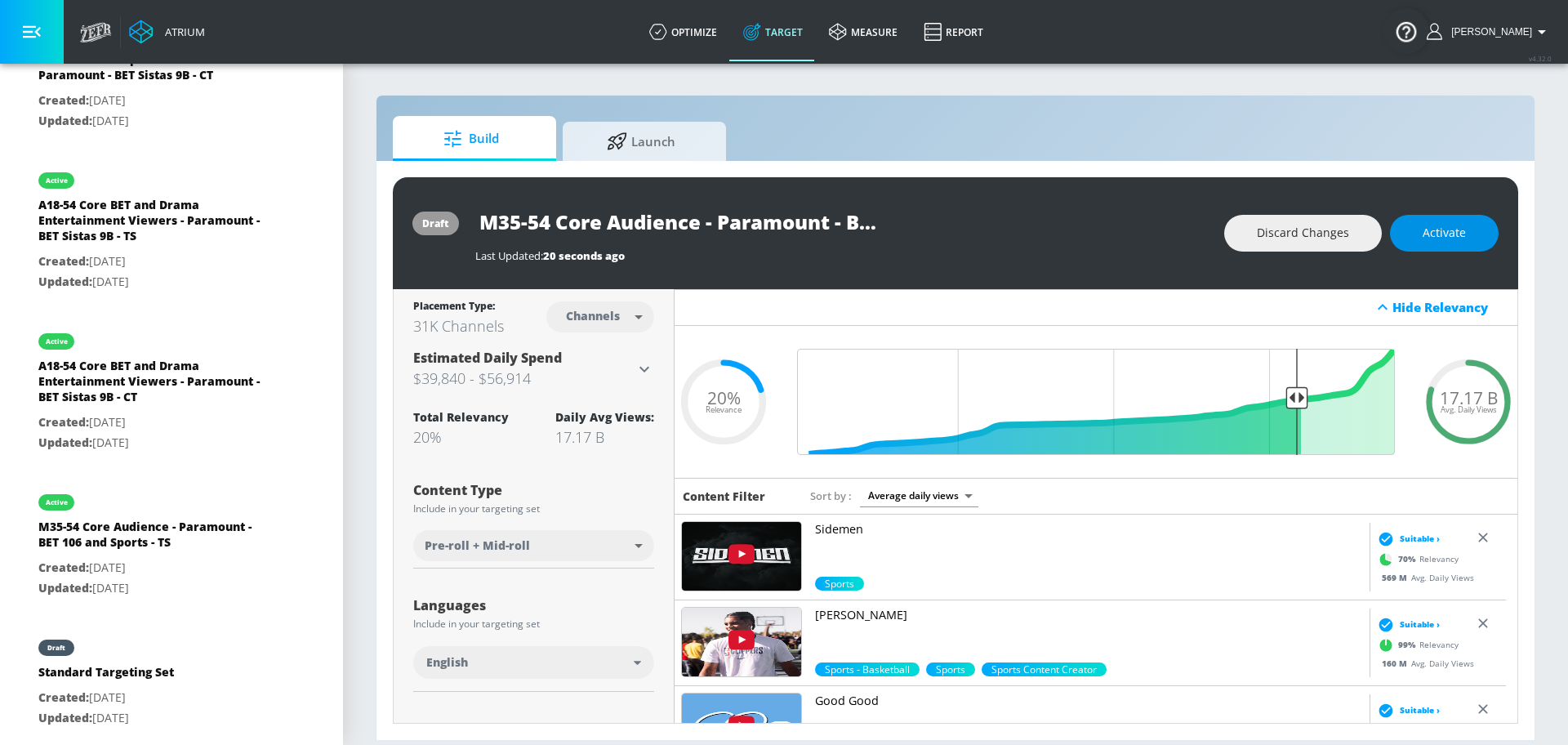
click at [1446, 243] on button "Activate" at bounding box center [1444, 233] width 108 height 36
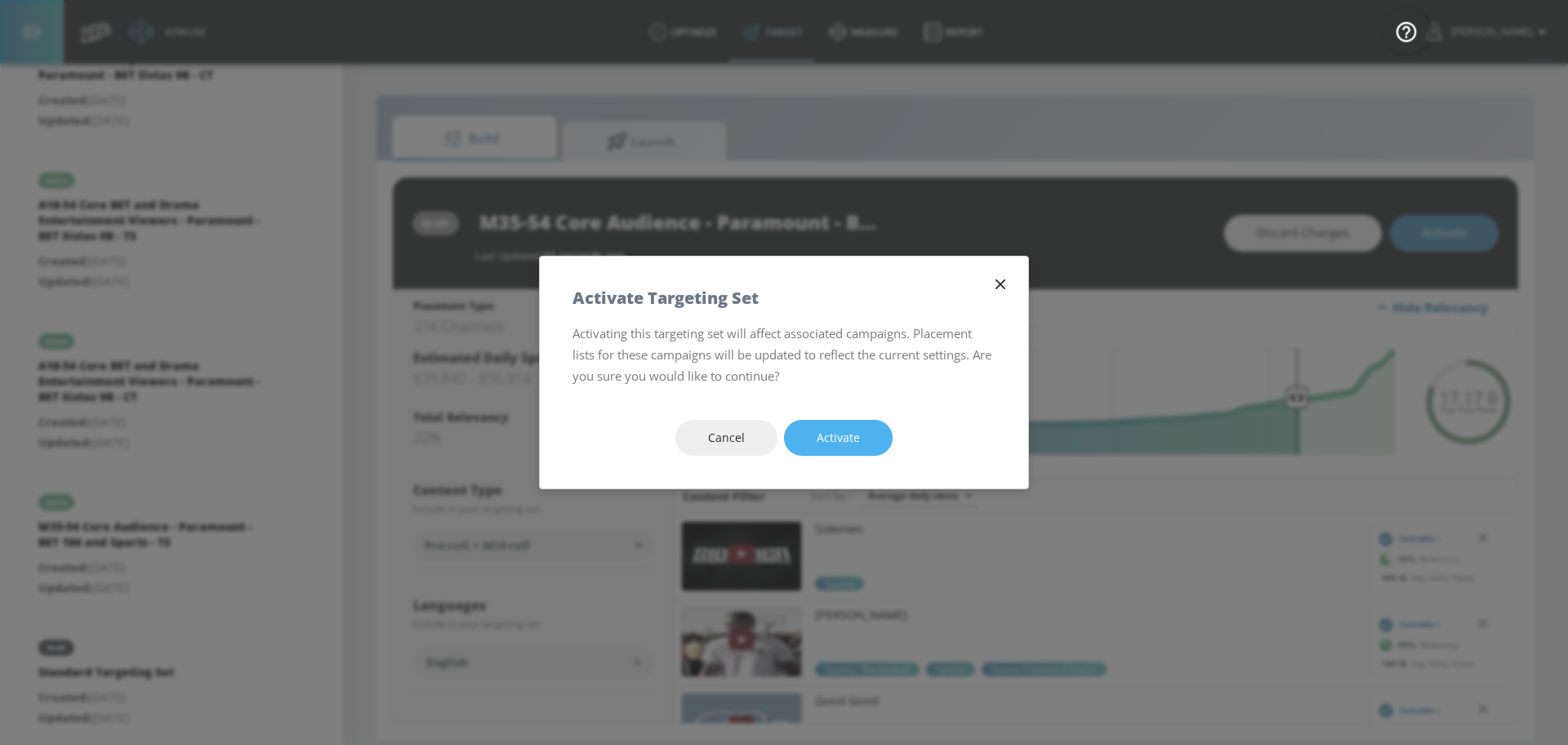
click at [857, 440] on span "Activate" at bounding box center [838, 438] width 43 height 20
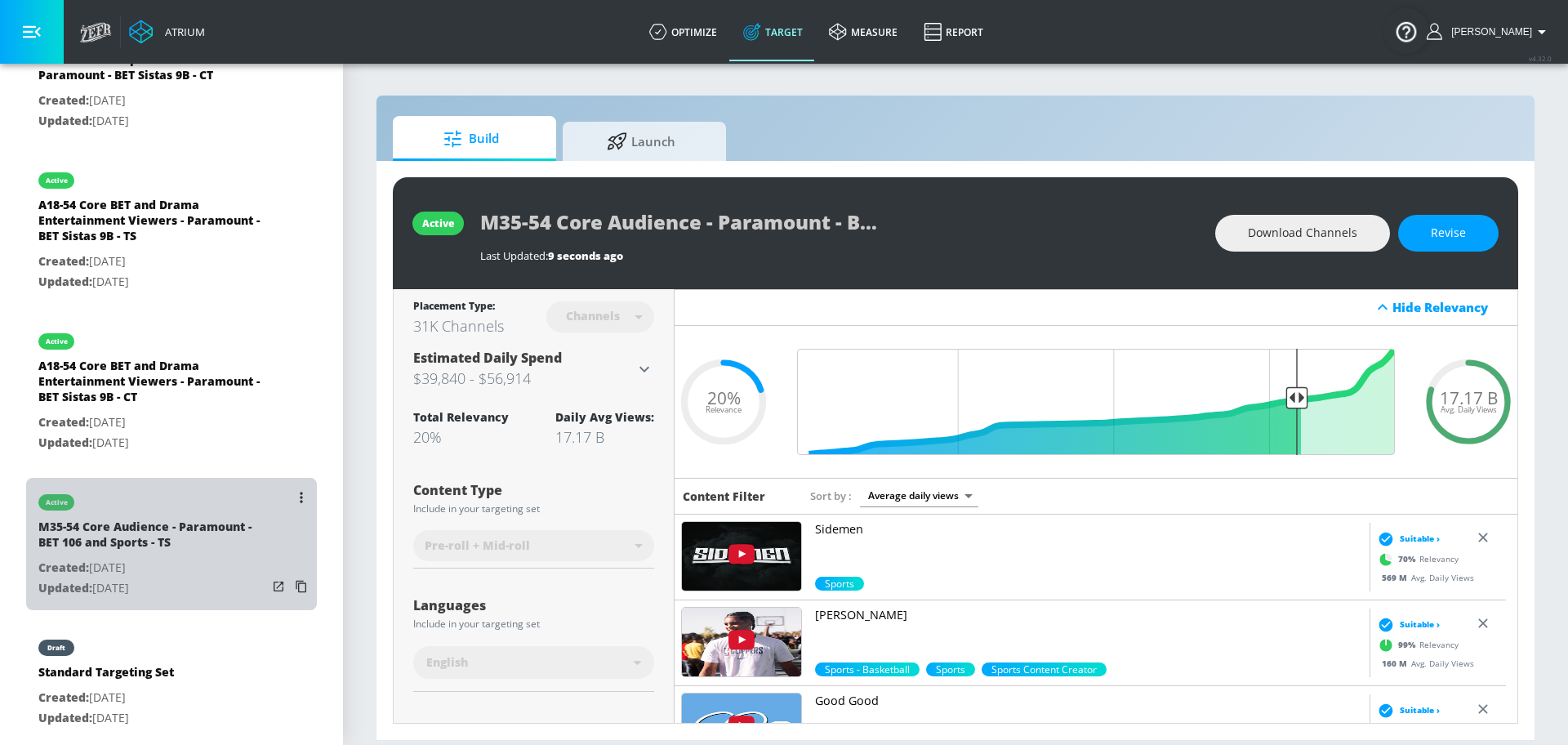
click at [177, 540] on div "M35-54 Core Audience - Paramount - BET 106 and Sports - TS" at bounding box center [152, 538] width 229 height 39
type input "M35-54 Core Audience - Paramount - BET 106 and Sports - TS"
type input "videos"
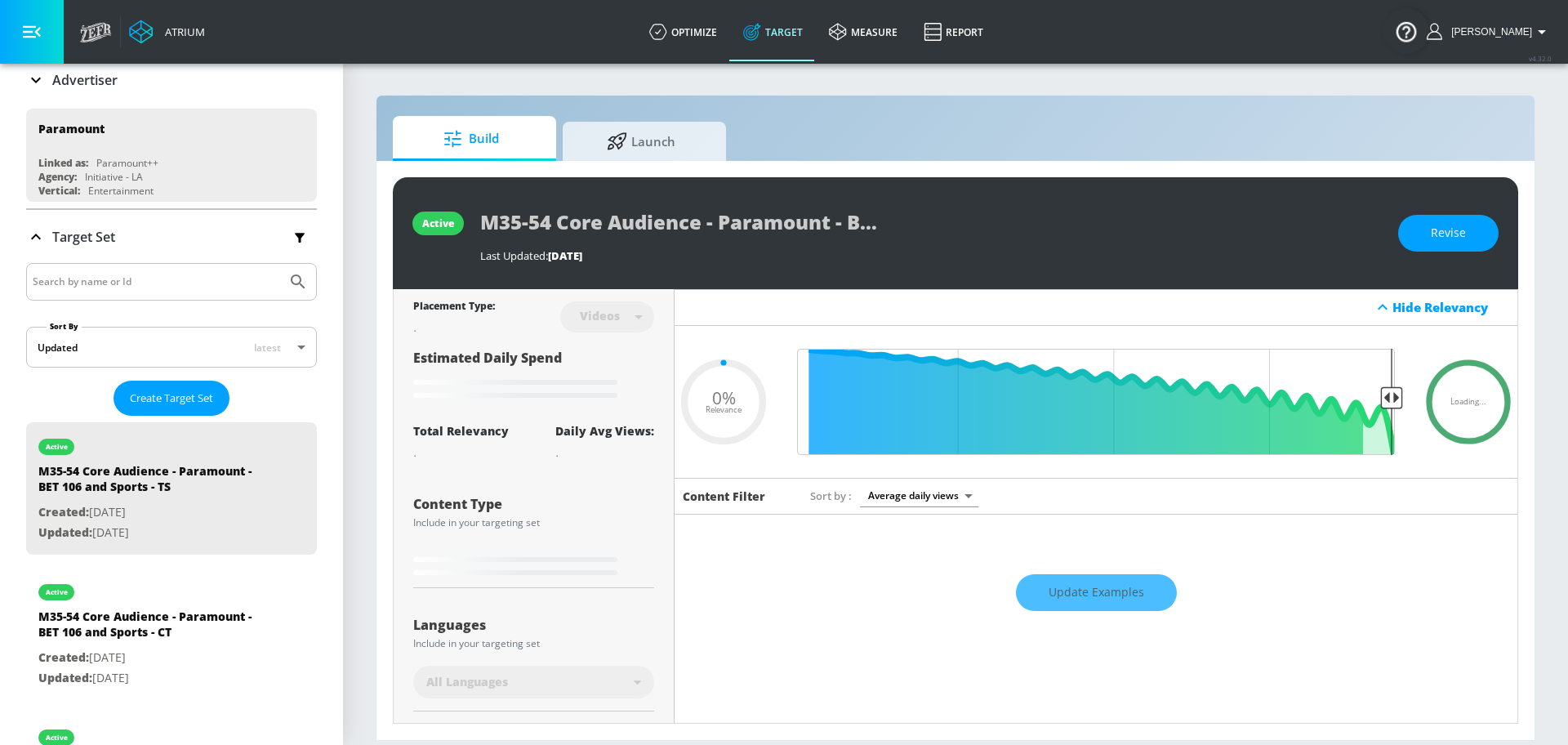
scroll to position [141, 0]
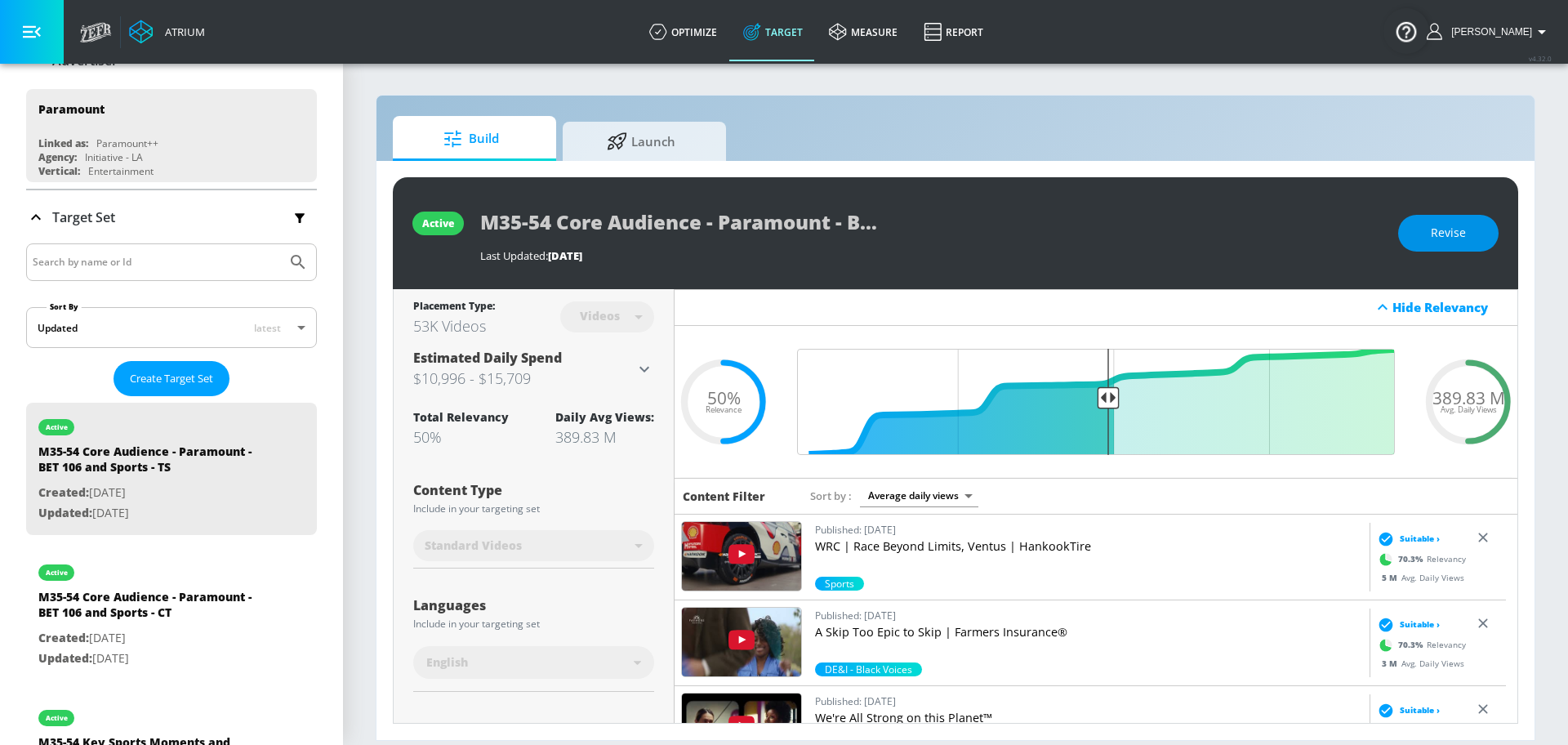
click at [1463, 232] on span "Revise" at bounding box center [1448, 233] width 35 height 20
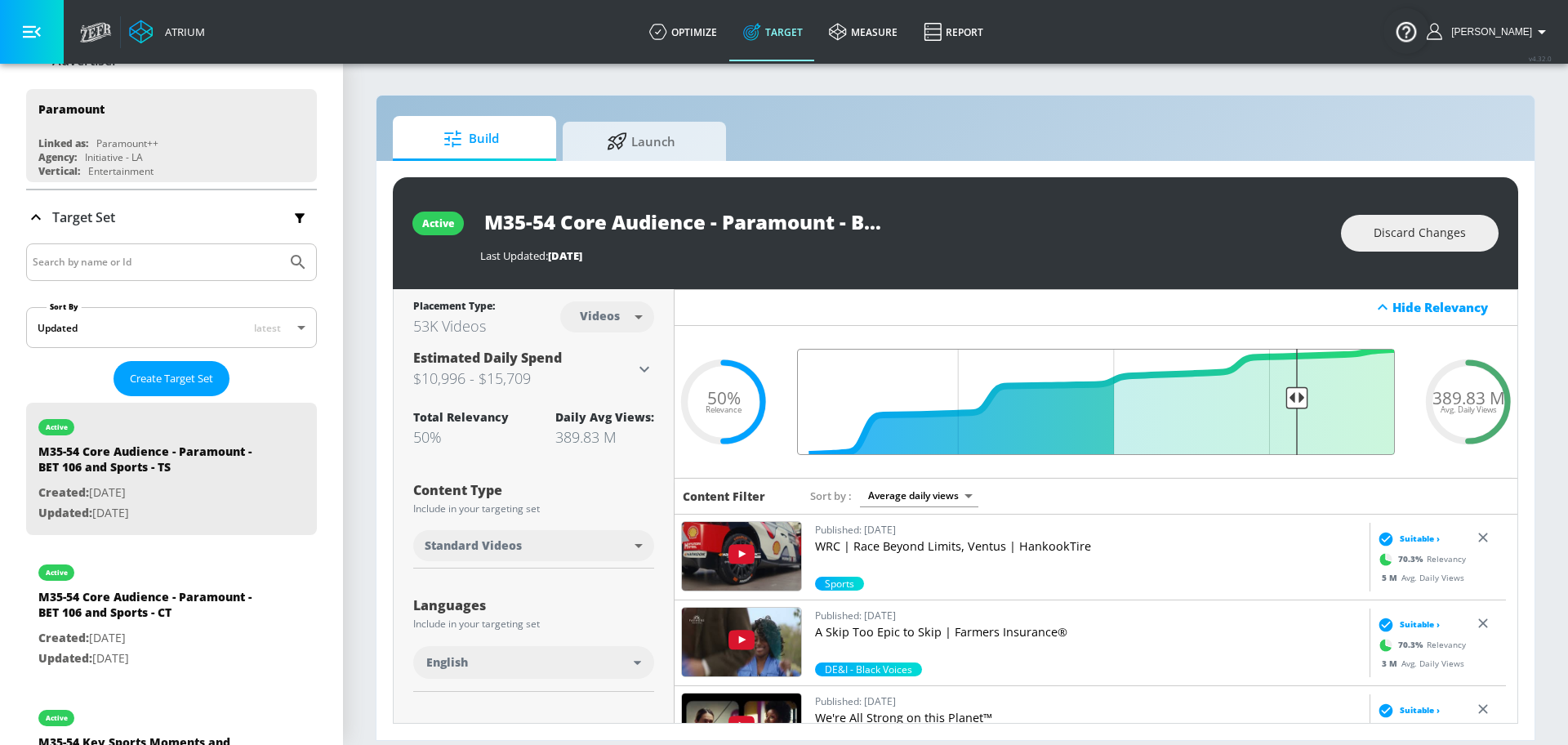
type input "0.2"
click at [1282, 391] on input "Final Threshold" at bounding box center [1095, 402] width 614 height 106
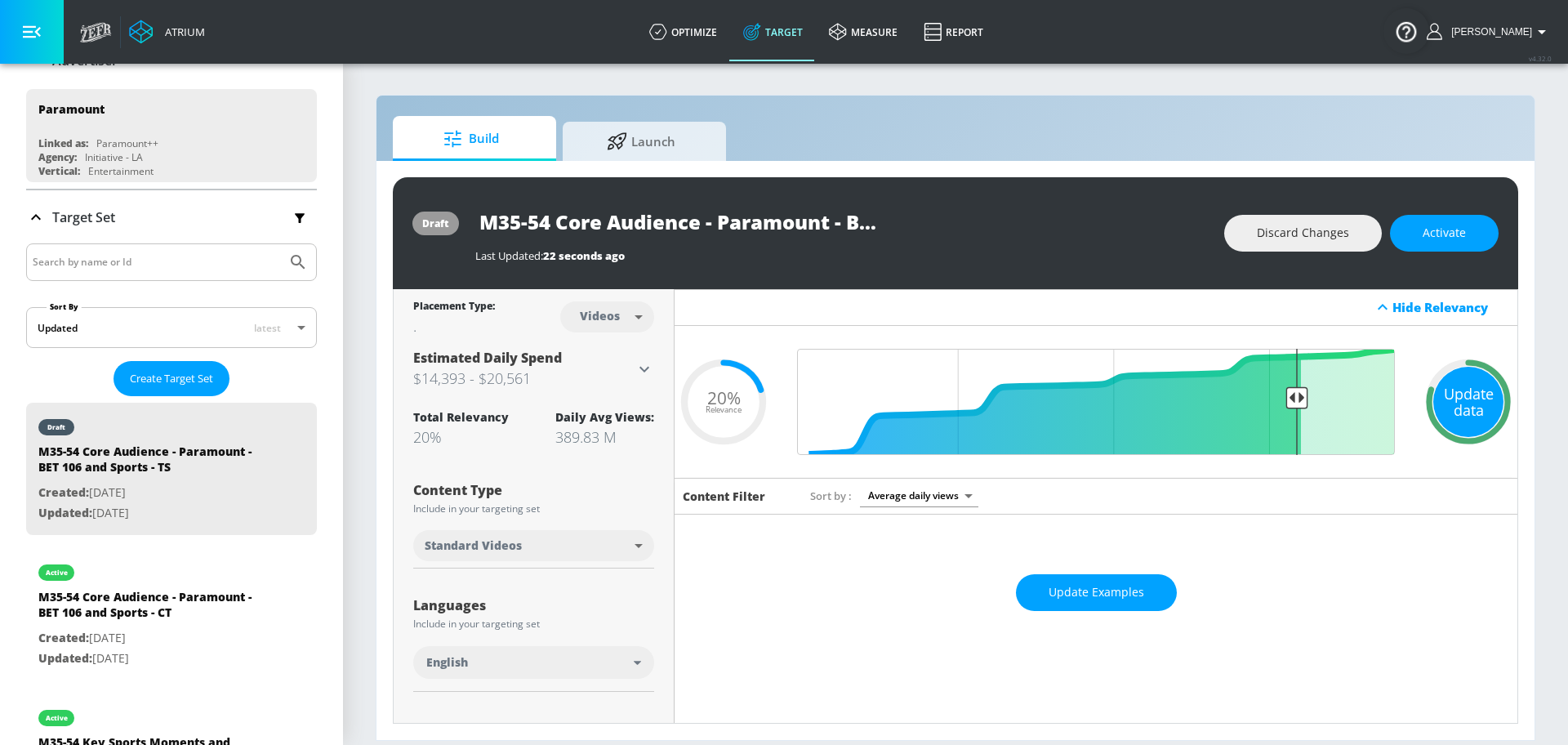
click at [1462, 386] on div "Update data" at bounding box center [1468, 402] width 70 height 70
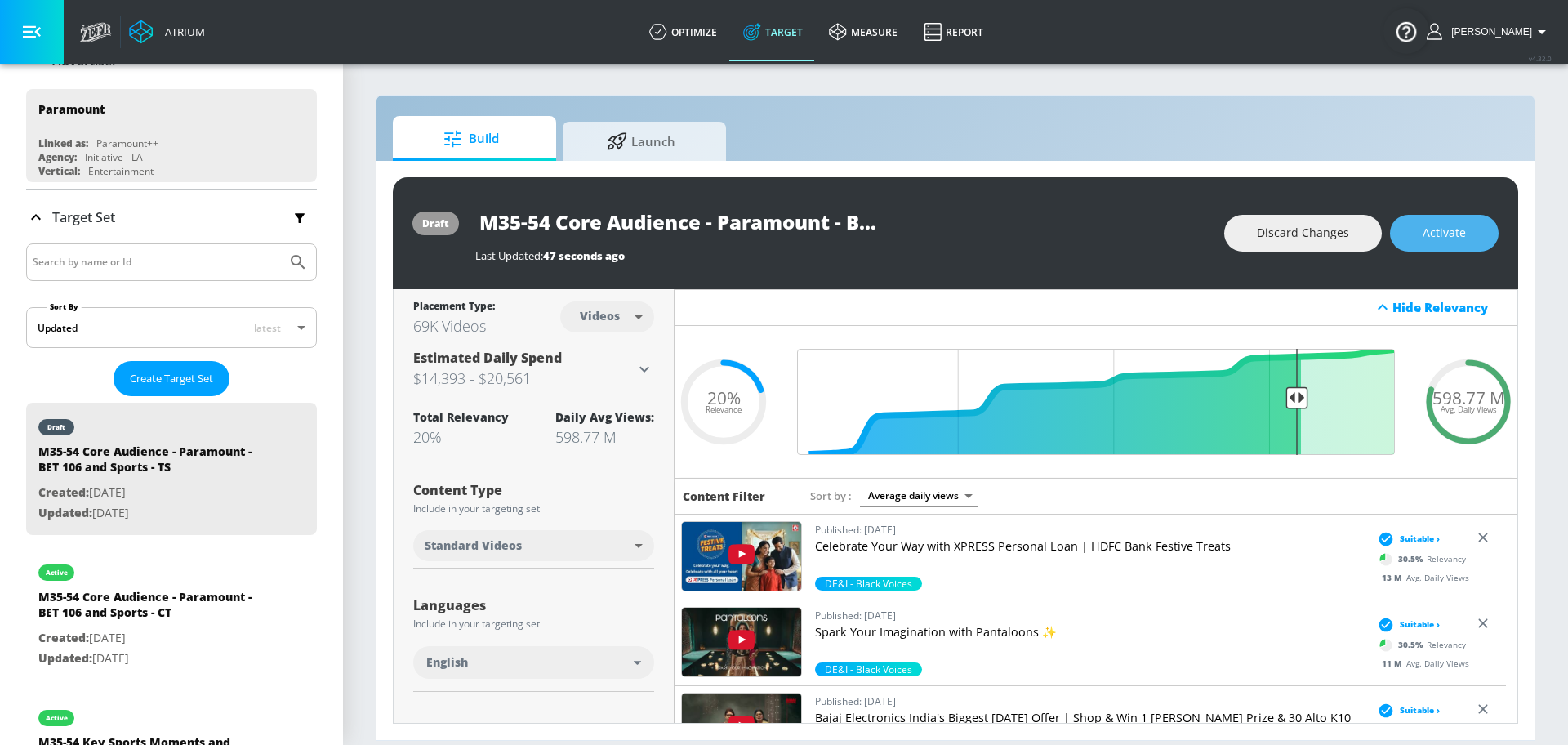
click at [1424, 226] on span "Activate" at bounding box center [1444, 233] width 43 height 20
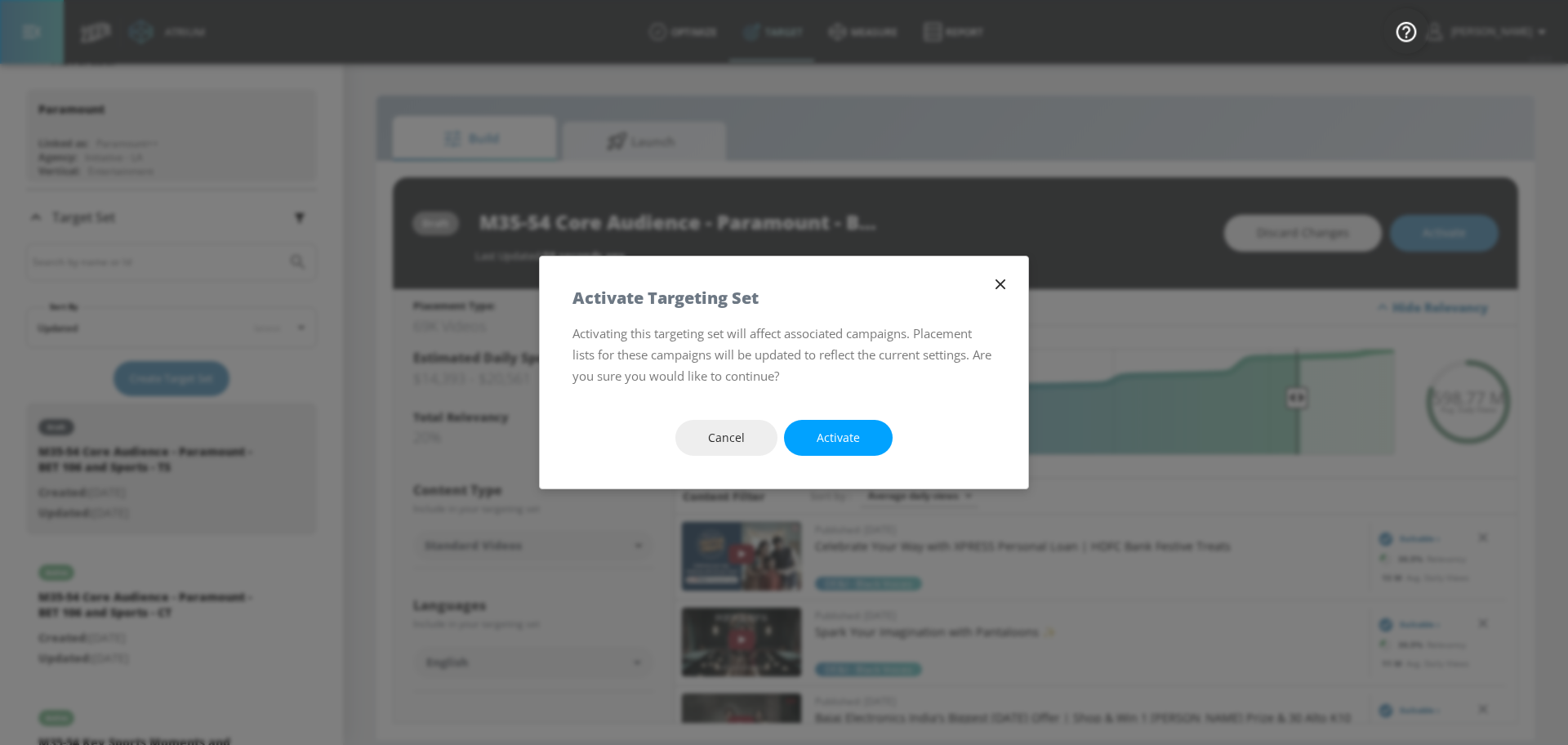
click at [826, 425] on button "Activate" at bounding box center [839, 438] width 108 height 36
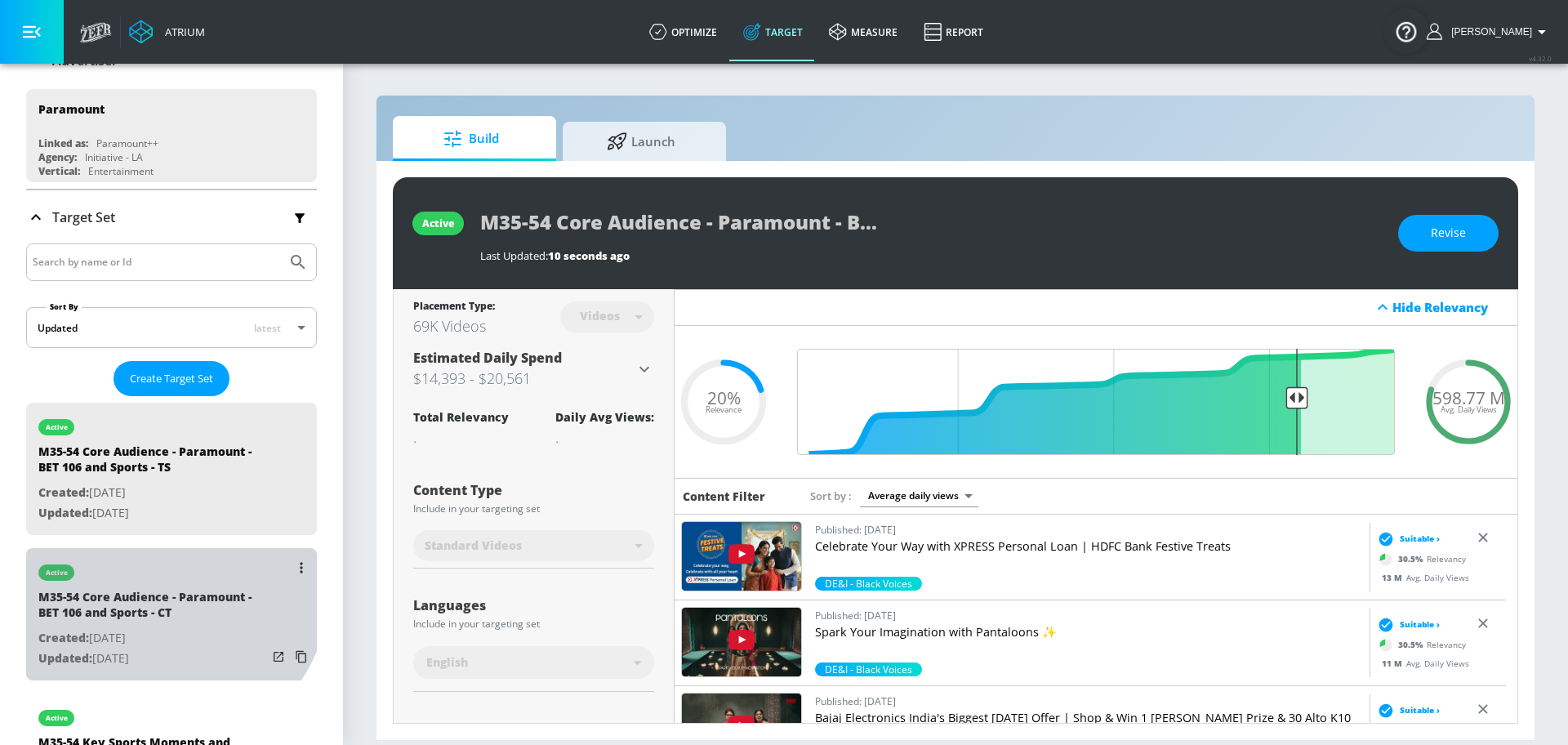
click at [153, 579] on div "active" at bounding box center [152, 569] width 229 height 41
type input "M35-54 Core Audience - Paramount - BET 106 and Sports - CT"
type input "channels"
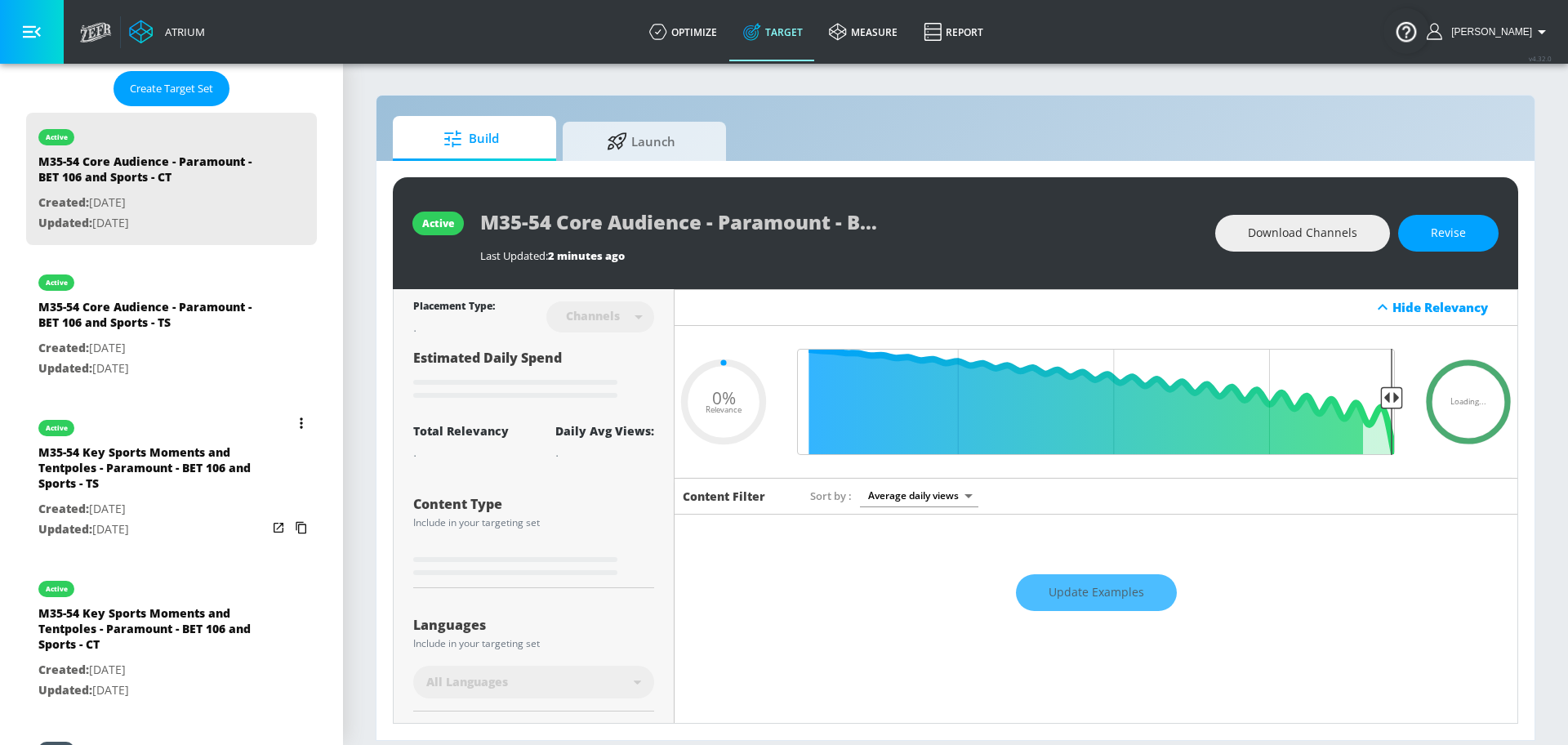
scroll to position [477, 0]
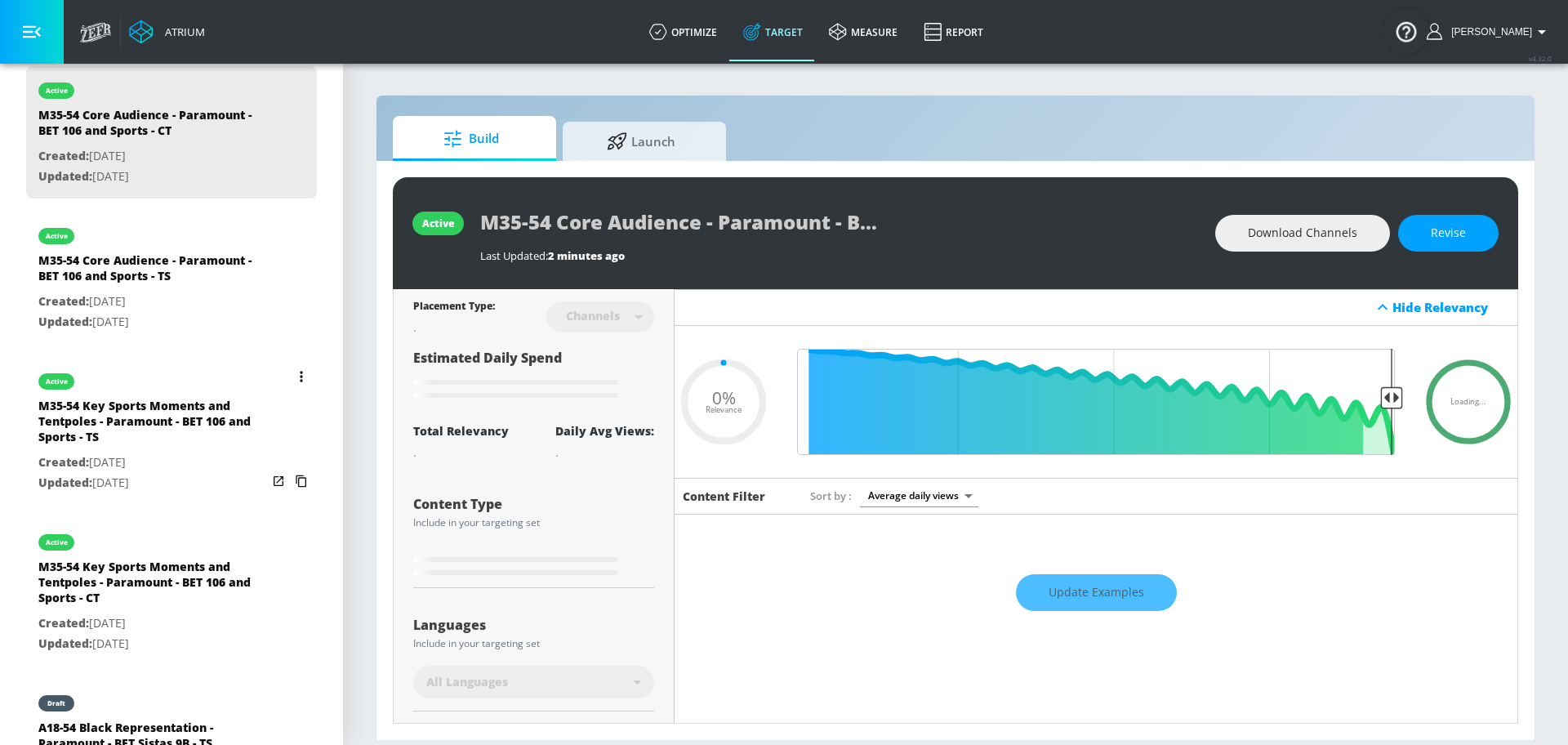
type input "0.2"
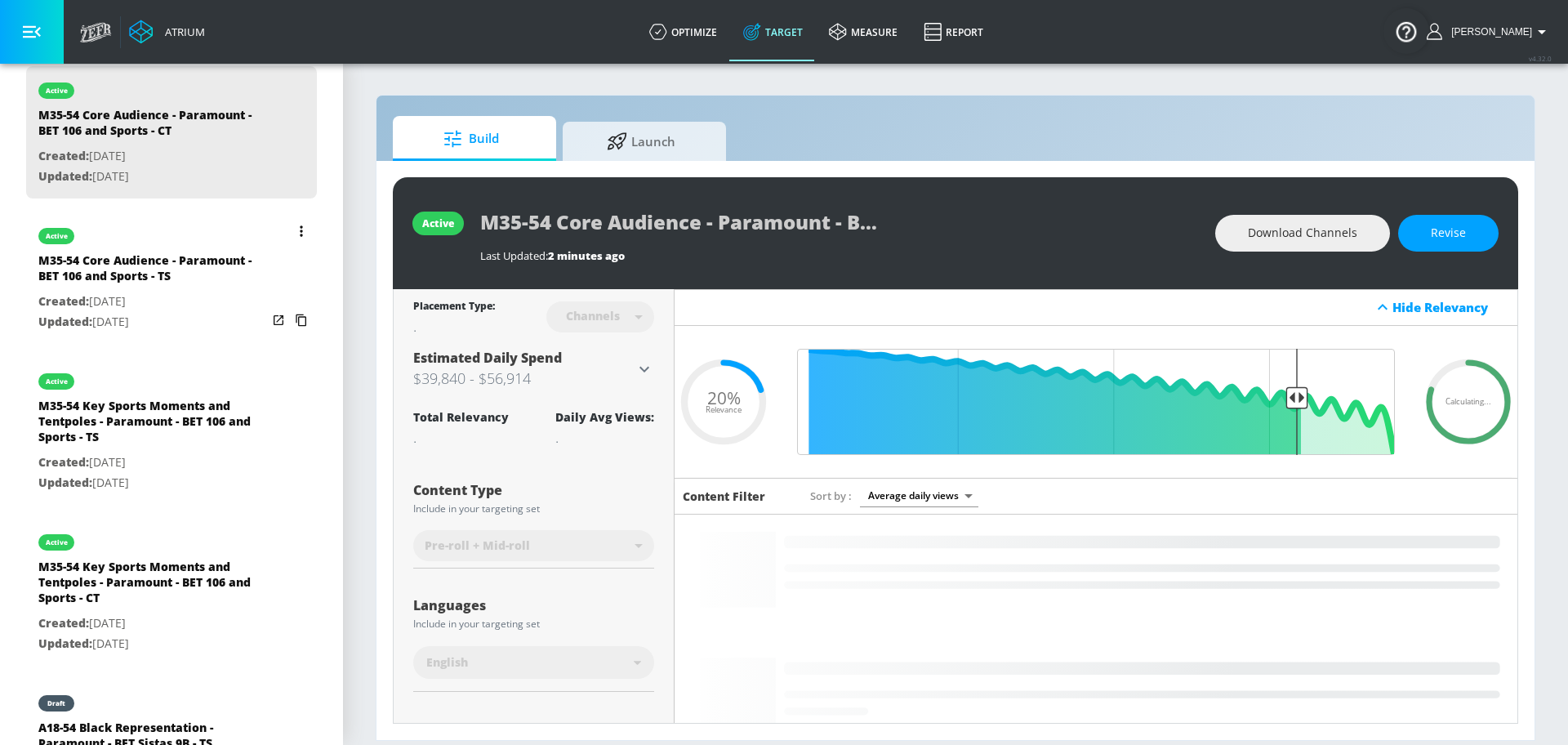
click at [146, 312] on p "Updated: [DATE]" at bounding box center [152, 322] width 229 height 20
type input "M35-54 Core Audience - Paramount - BET 106 and Sports - TS"
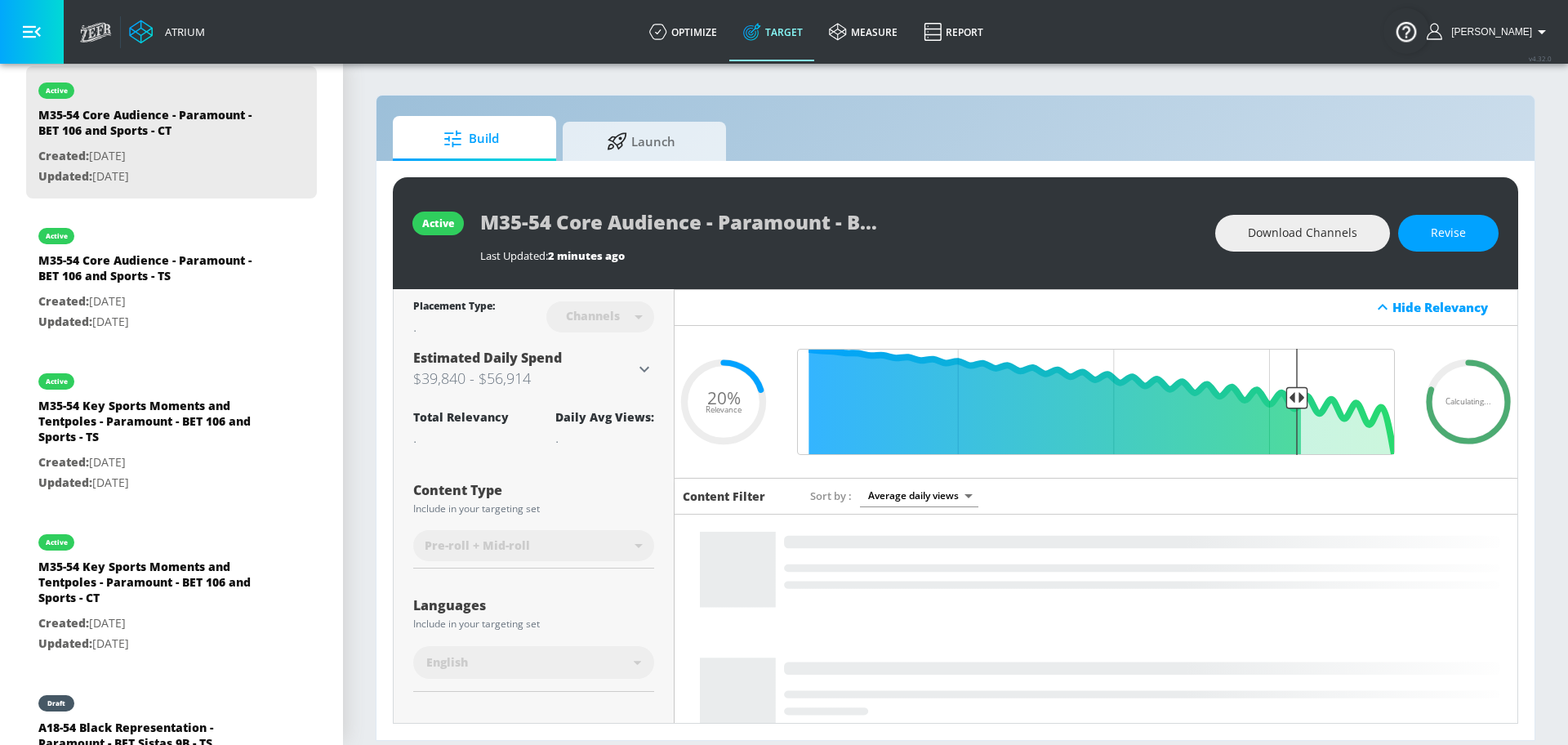
type input "videos"
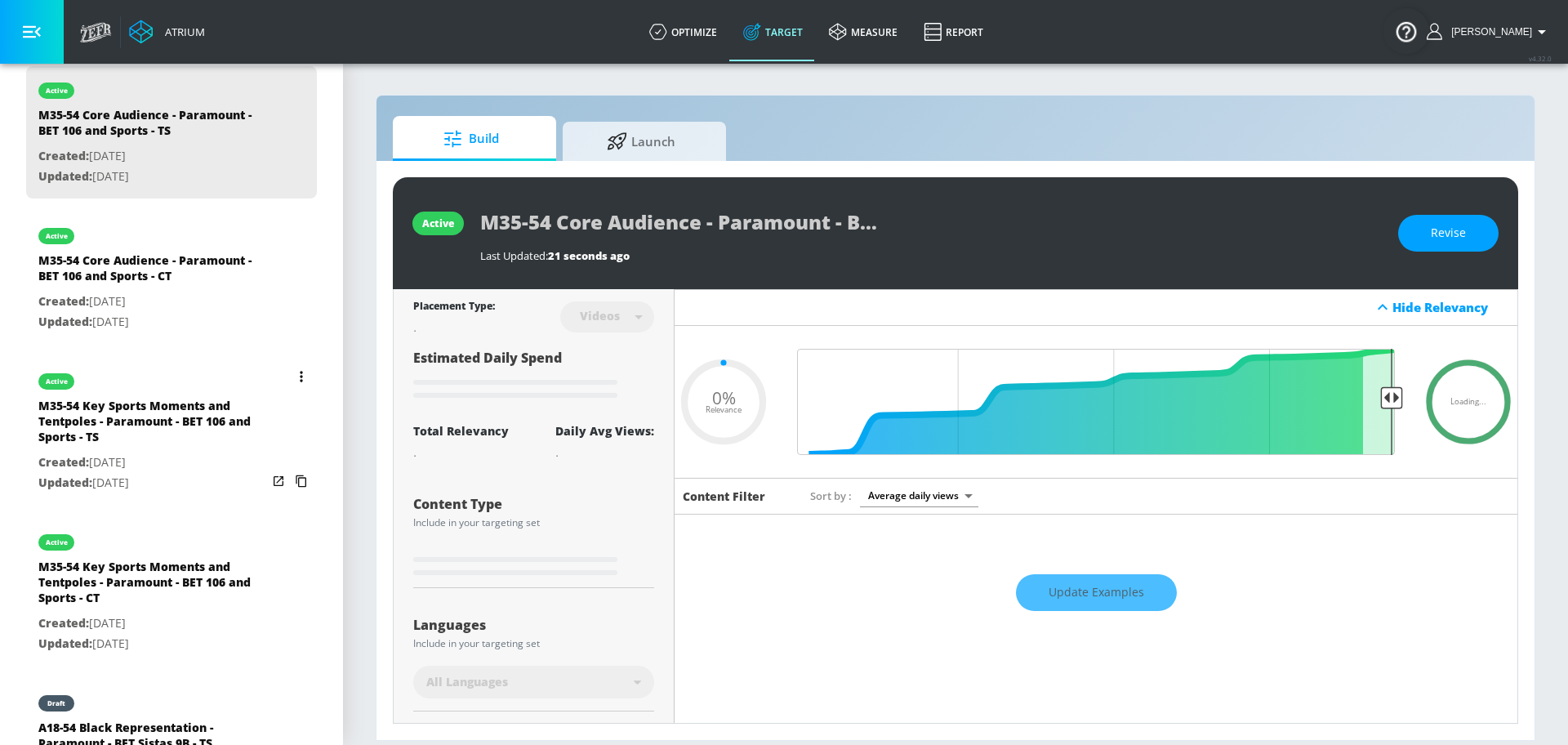
type input "0.2"
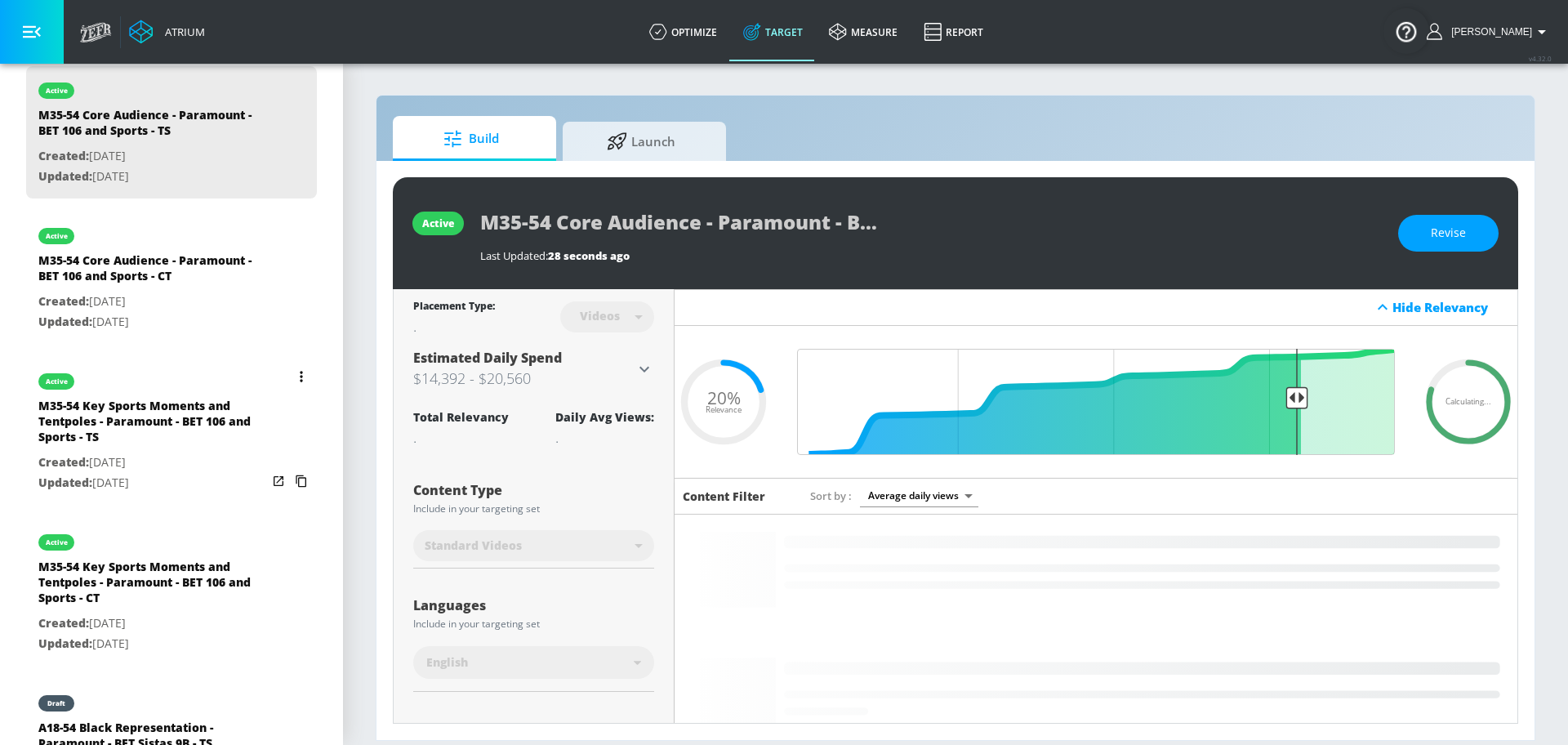
click at [159, 438] on div "M35-54 Key Sports Moments and Tentpoles - Paramount - BET 106 and Sports - TS" at bounding box center [152, 425] width 229 height 55
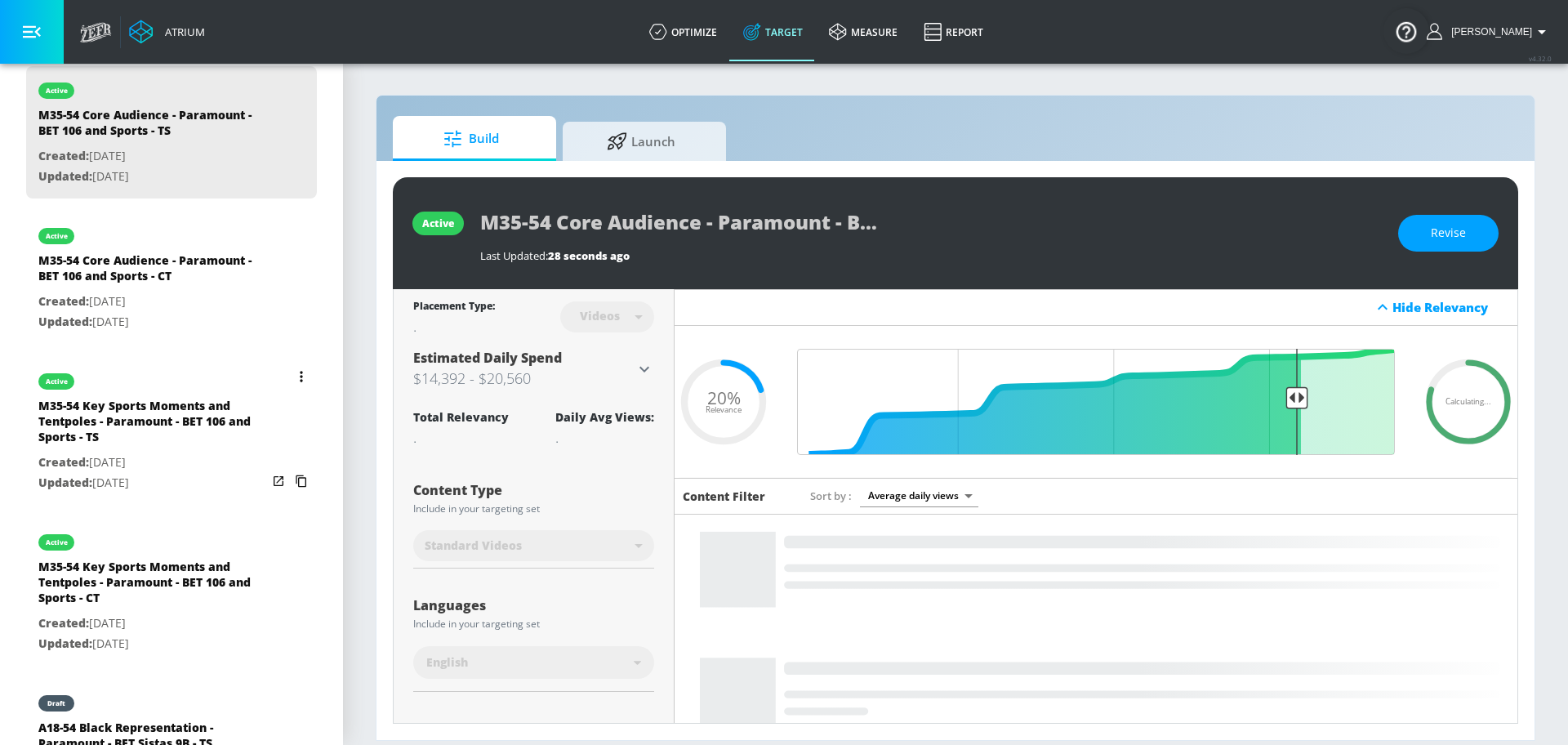
type input "M35-54 Key Sports Moments and Tentpoles - Paramount - BET 106 and Sports - TS"
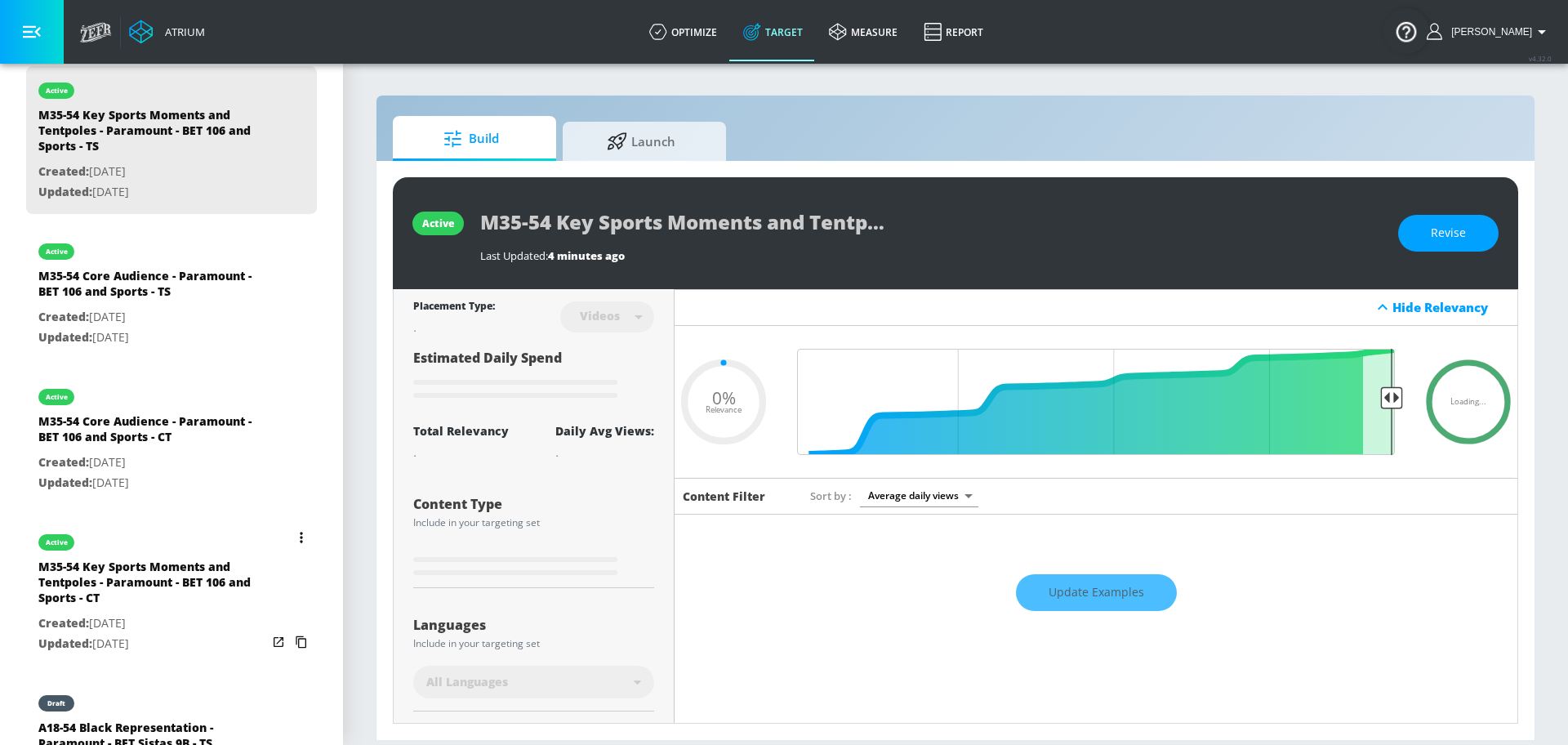
type input "0.2"
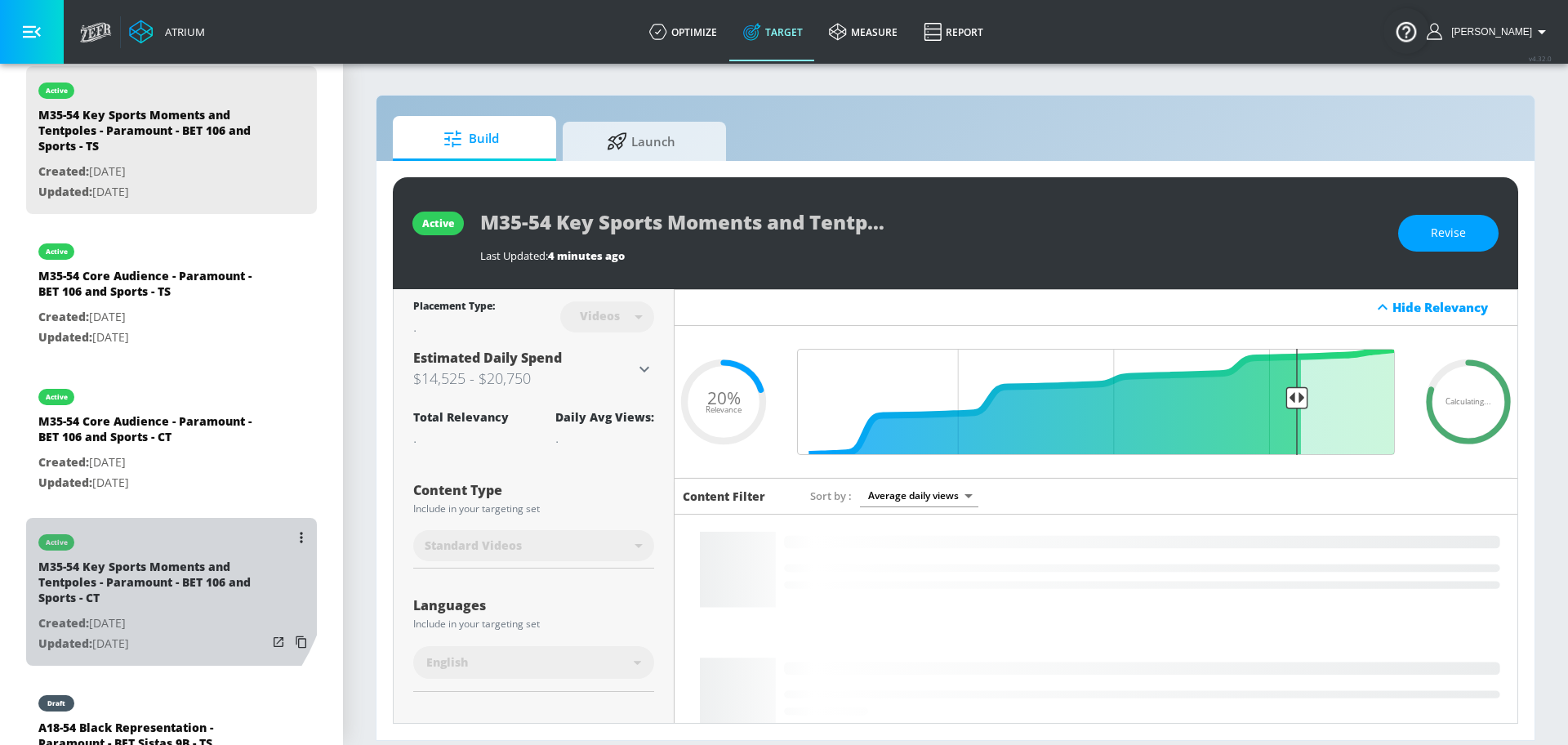
click at [135, 559] on div "M35-54 Key Sports Moments and Tentpoles - Paramount - BET 106 and Sports - CT" at bounding box center [152, 587] width 229 height 55
type input "M35-54 Key Sports Moments and Tentpoles - Paramount - BET 106 and Sports - CT"
type input "channels"
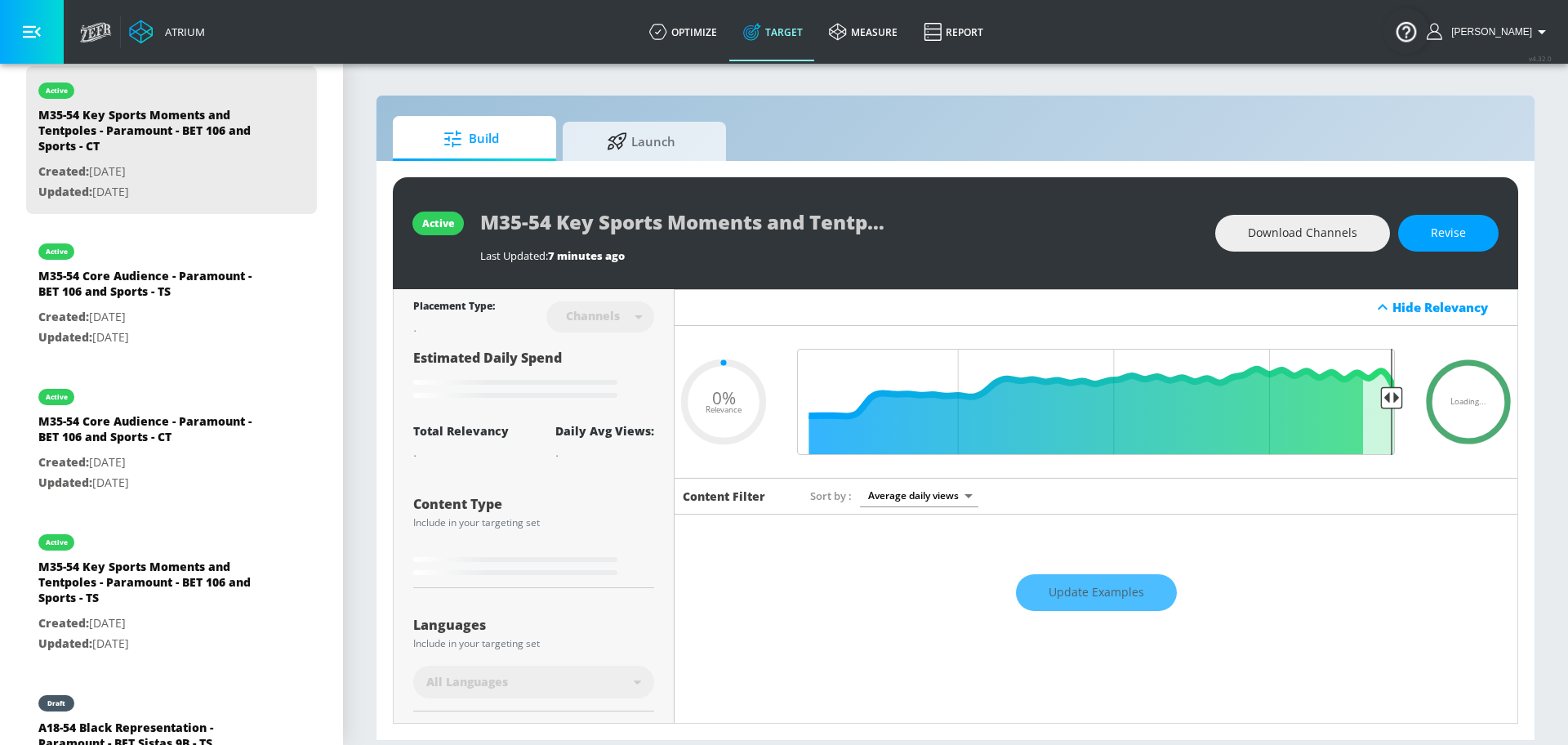
type input "0.2"
